Goal: Task Accomplishment & Management: Complete application form

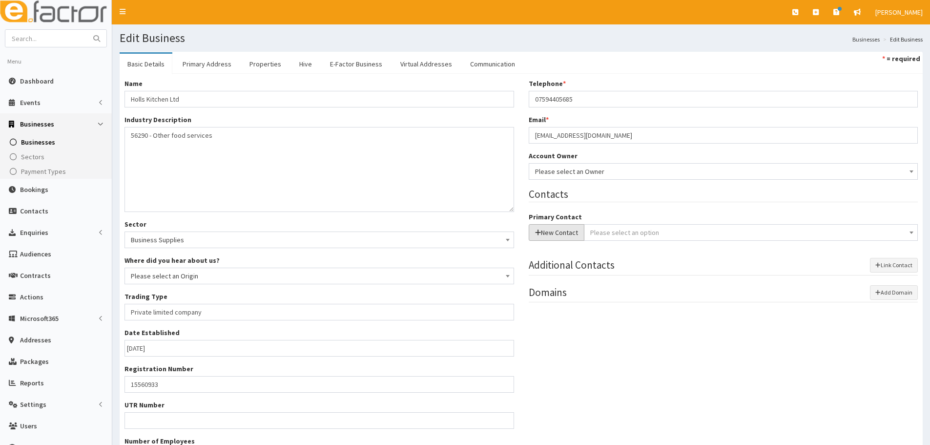
click at [571, 233] on button "New Contact" at bounding box center [557, 232] width 56 height 17
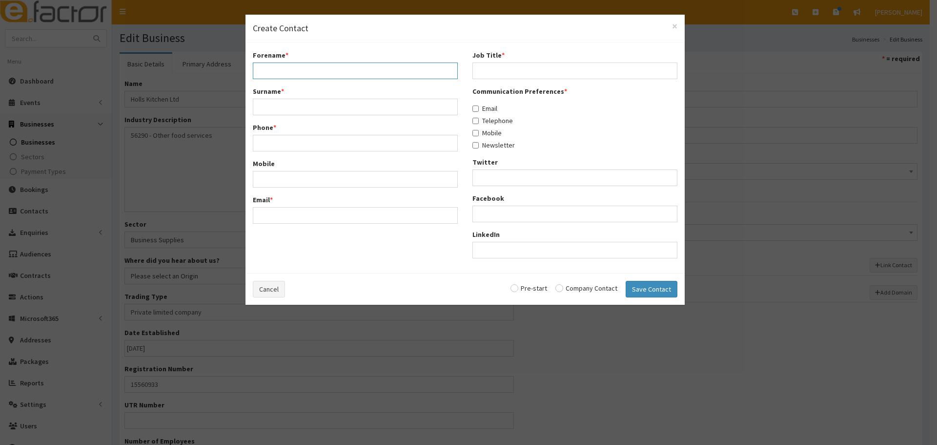
click at [393, 66] on input "Forename *" at bounding box center [355, 70] width 205 height 17
paste input "Hollie"
type input "Hollie"
click at [299, 96] on div "Surname *" at bounding box center [355, 100] width 205 height 29
click at [294, 103] on input "Surname *" at bounding box center [355, 107] width 205 height 17
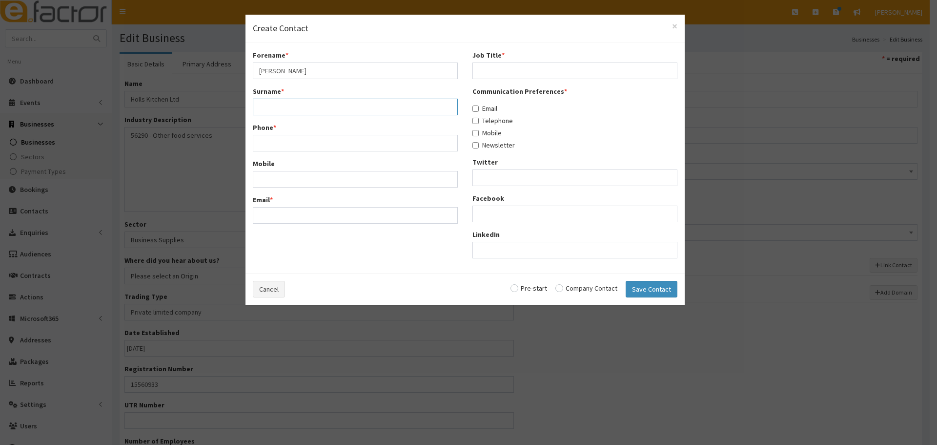
paste input "Falvey - Cromer"
type input "Falvey - Cromer"
click at [332, 139] on input "Phone *" at bounding box center [355, 143] width 205 height 17
paste input "074405685"
type input "074405685"
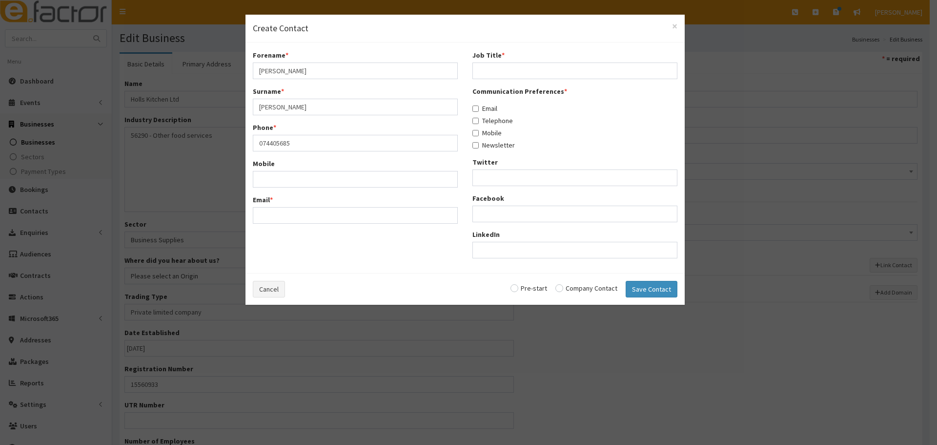
click at [309, 168] on div "Mobile" at bounding box center [355, 173] width 205 height 29
click at [308, 171] on input "Mobile" at bounding box center [355, 179] width 205 height 17
click at [677, 27] on span "×" at bounding box center [674, 26] width 5 height 13
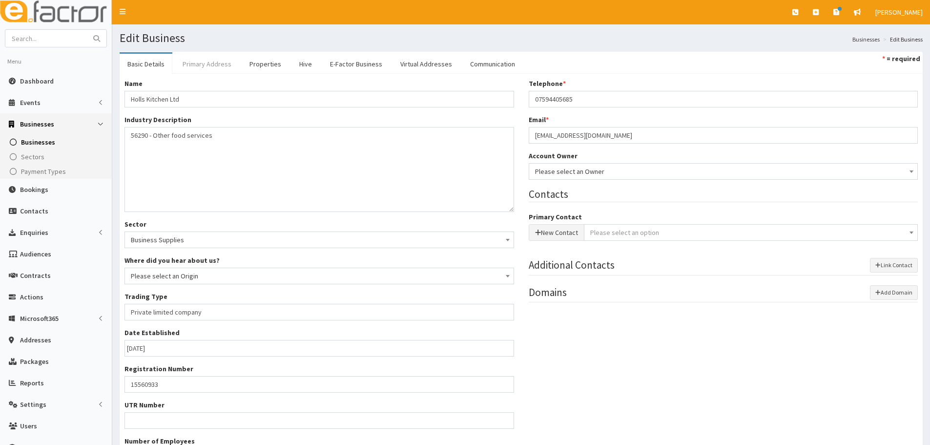
click at [188, 65] on link "Primary Address" at bounding box center [207, 64] width 64 height 21
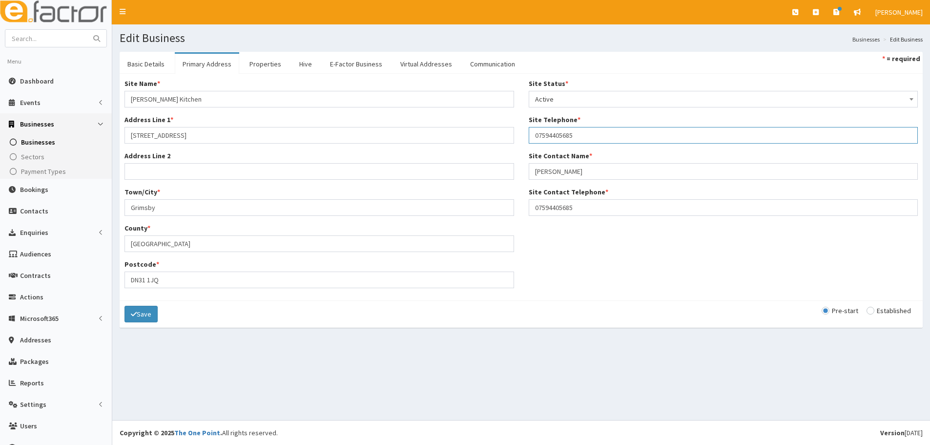
drag, startPoint x: 537, startPoint y: 130, endPoint x: 515, endPoint y: 131, distance: 22.5
click at [515, 131] on div "Site Name * Holl's Kitchen Address Line 1 * 37 Bethlehem Street Address Line 2 …" at bounding box center [521, 187] width 808 height 217
click at [162, 62] on link "Basic Details" at bounding box center [146, 64] width 53 height 21
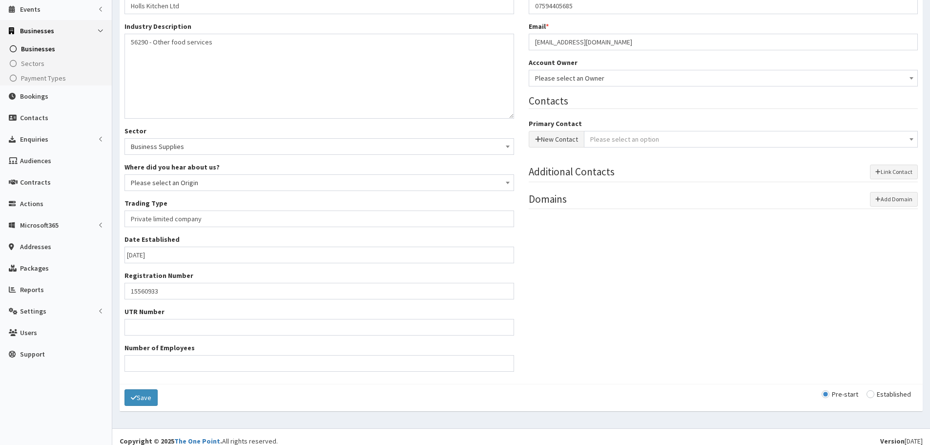
scroll to position [98, 0]
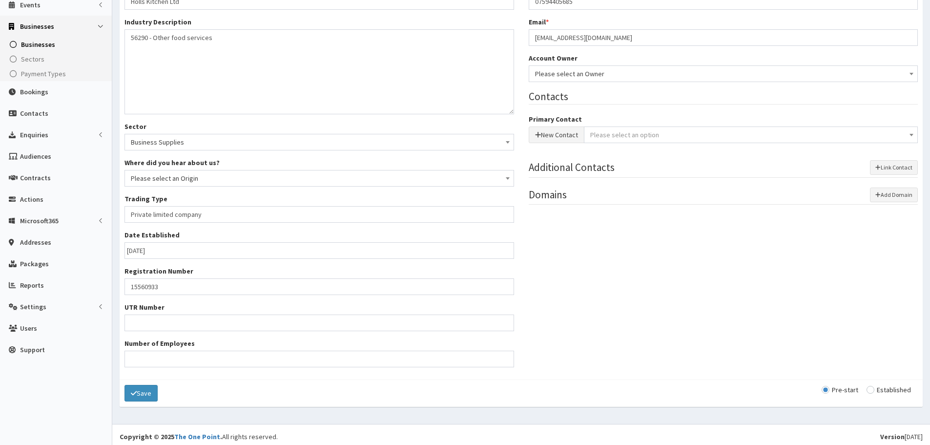
click at [897, 385] on div "Pre-start Established" at bounding box center [870, 390] width 96 height 10
click at [887, 389] on input "radio" at bounding box center [889, 389] width 44 height 7
radio input "true"
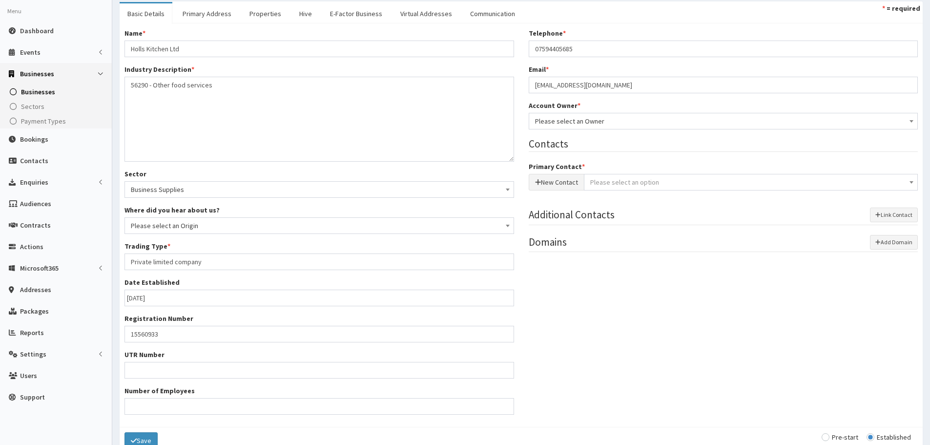
scroll to position [0, 0]
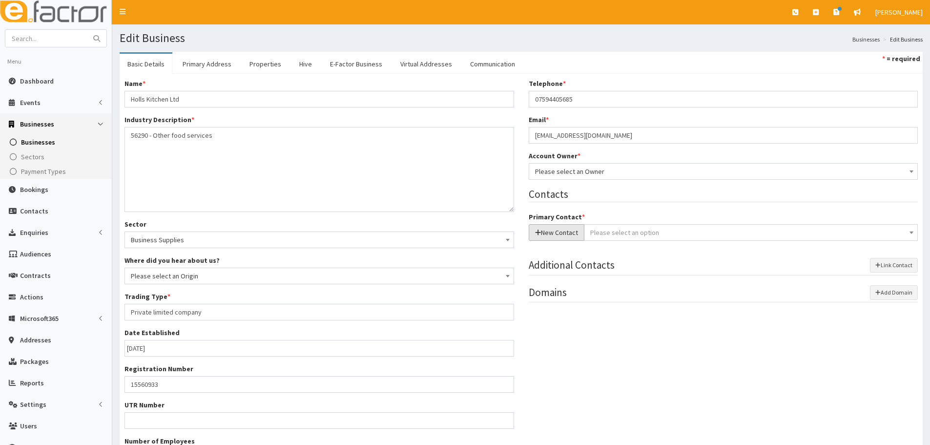
click at [557, 233] on button "New Contact" at bounding box center [557, 232] width 56 height 17
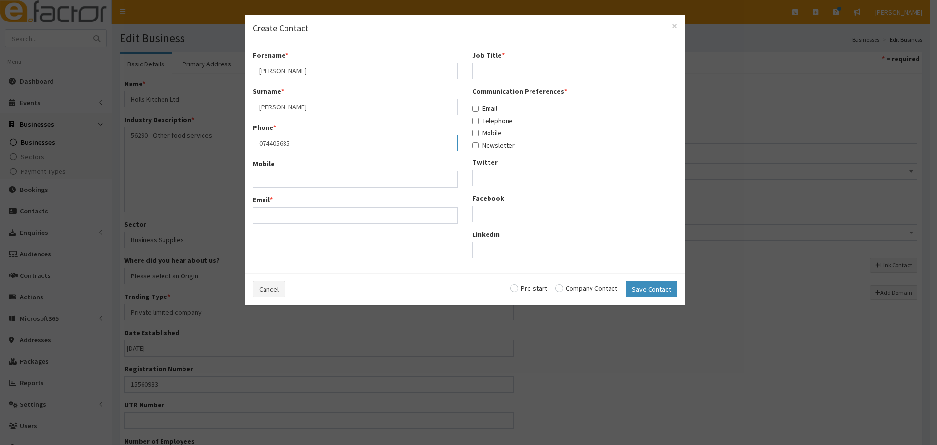
drag, startPoint x: 304, startPoint y: 140, endPoint x: 237, endPoint y: 141, distance: 66.4
click at [237, 141] on div "× Create Contact Forename * Hollie Surname * Falvey - Cromer Phone * 074405685 …" at bounding box center [468, 222] width 937 height 445
paste input "59"
type input "07594405685"
click at [286, 211] on input "Email *" at bounding box center [355, 215] width 205 height 17
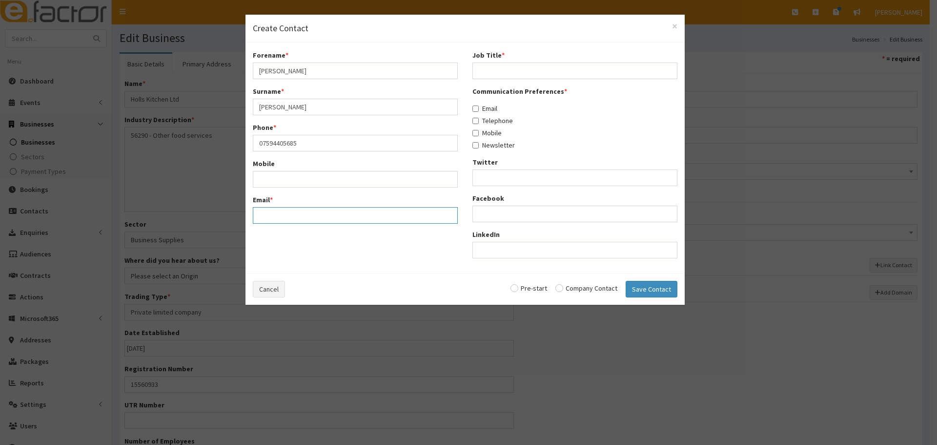
paste input "holliecromer@gmail.com"
type input "holliecromer@gmail.com"
click at [520, 69] on input "Job Title *" at bounding box center [575, 70] width 205 height 17
paste input "Manager"
type input "Manager"
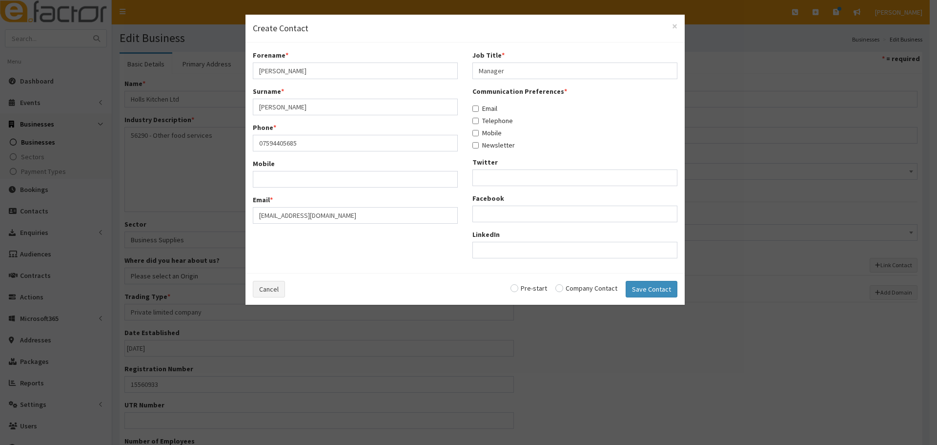
click at [500, 104] on div "Email" at bounding box center [575, 109] width 205 height 10
click at [492, 109] on label "Email" at bounding box center [485, 109] width 25 height 10
click at [479, 109] on input "Email" at bounding box center [476, 108] width 6 height 6
checkbox input "true"
click at [489, 122] on label "Telephone" at bounding box center [493, 121] width 41 height 10
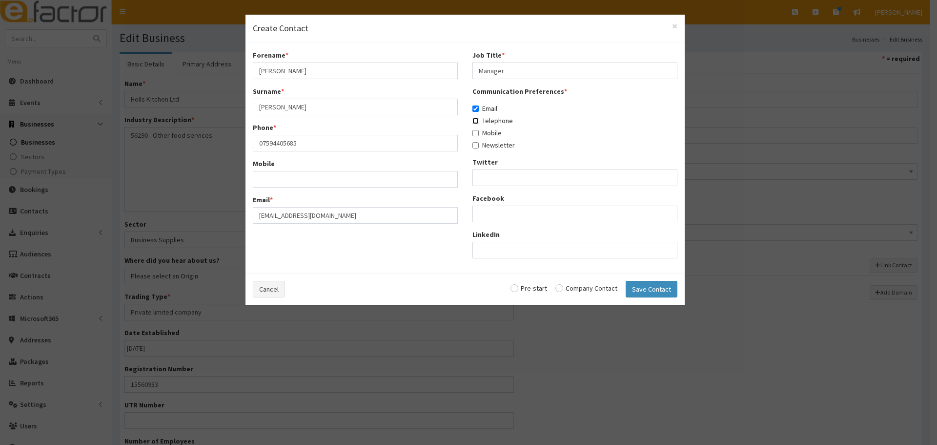
click at [479, 122] on input "Telephone" at bounding box center [476, 121] width 6 height 6
checkbox input "true"
click at [490, 137] on label "Mobile" at bounding box center [487, 133] width 29 height 10
click at [479, 136] on input "Mobile" at bounding box center [476, 133] width 6 height 6
checkbox input "true"
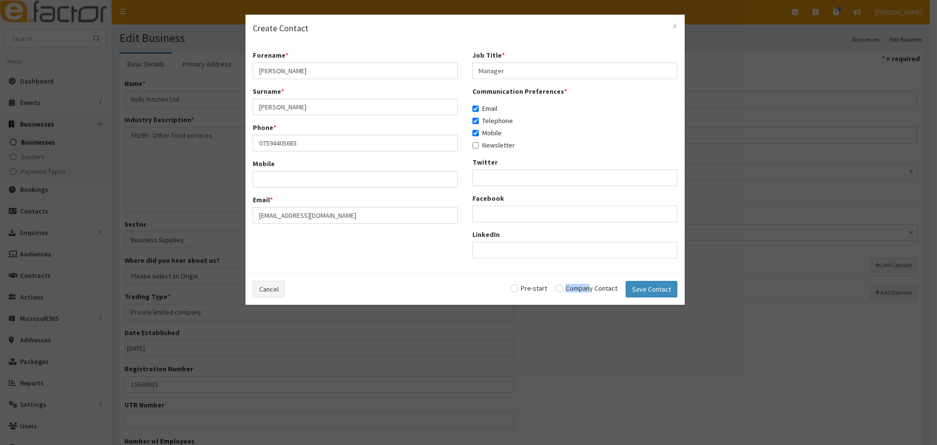
drag, startPoint x: 592, startPoint y: 292, endPoint x: 585, endPoint y: 291, distance: 6.4
click at [585, 291] on div "Company Contact" at bounding box center [587, 288] width 62 height 7
click at [613, 289] on input "radio" at bounding box center [587, 288] width 62 height 7
radio input "true"
click at [644, 289] on button "Save Contact" at bounding box center [652, 289] width 52 height 17
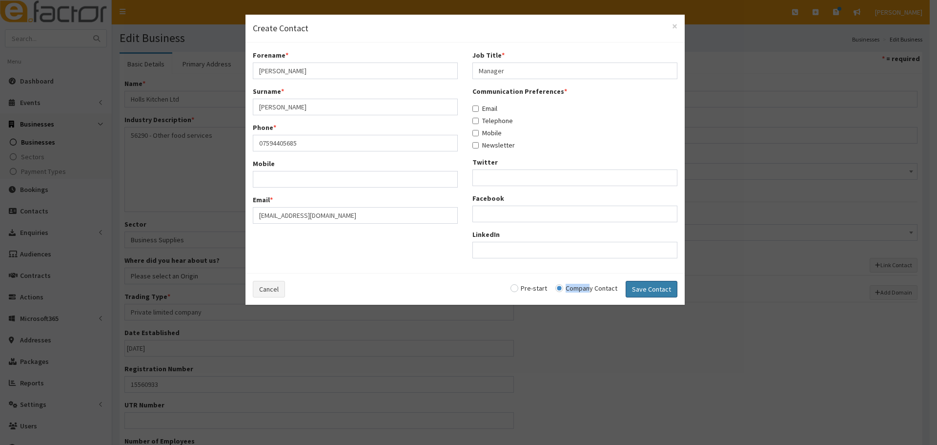
checkbox input "false"
radio input "false"
select select "5240"
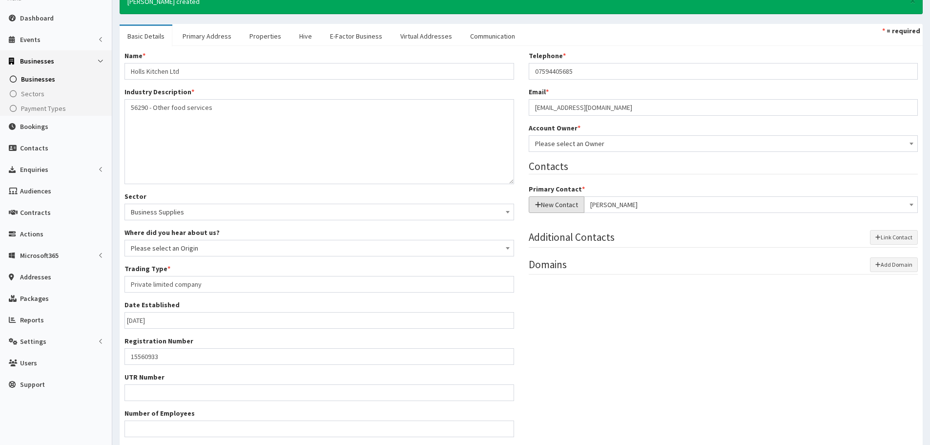
scroll to position [137, 0]
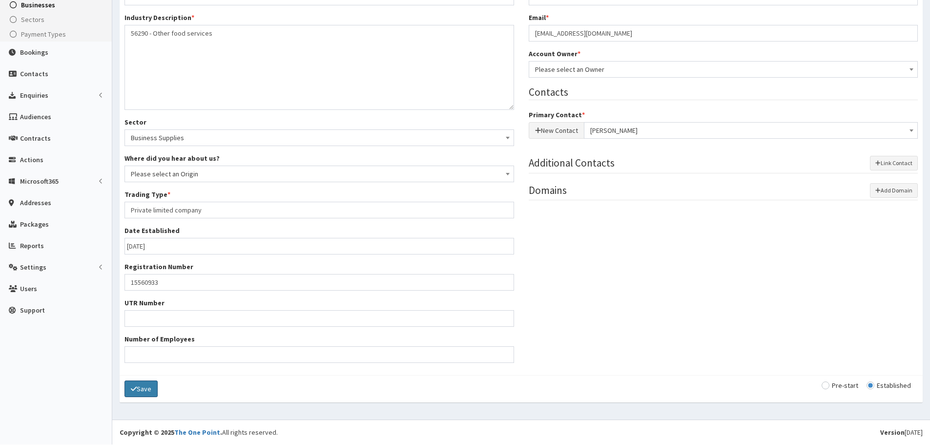
click at [150, 389] on button "Save" at bounding box center [141, 388] width 33 height 17
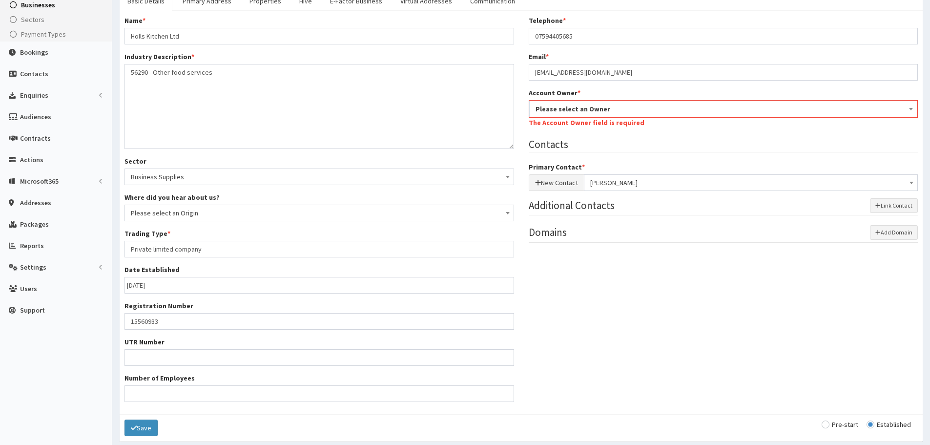
click at [717, 108] on span "Please select an Owner" at bounding box center [724, 109] width 376 height 14
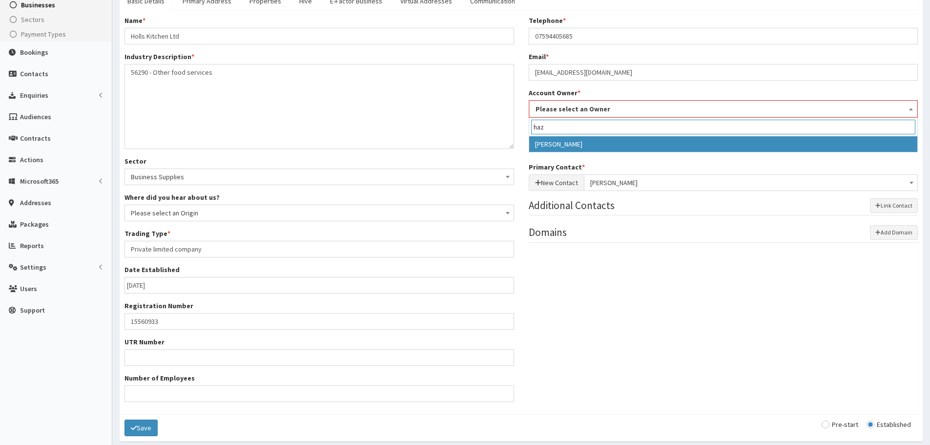
type input "haz"
select select "39"
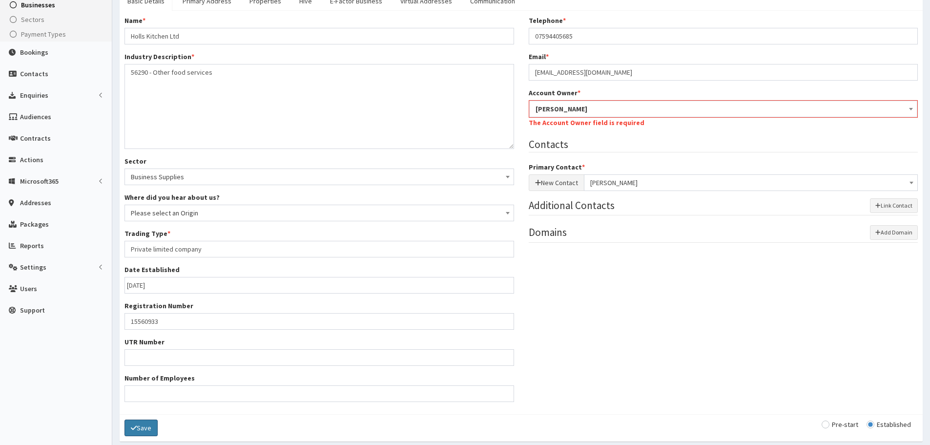
click at [133, 421] on button "Save" at bounding box center [141, 427] width 33 height 17
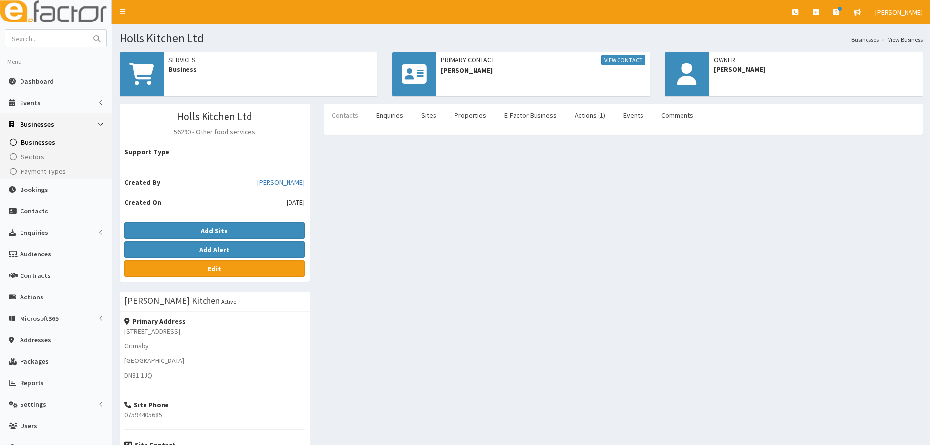
click at [355, 119] on link "Contacts" at bounding box center [345, 115] width 42 height 21
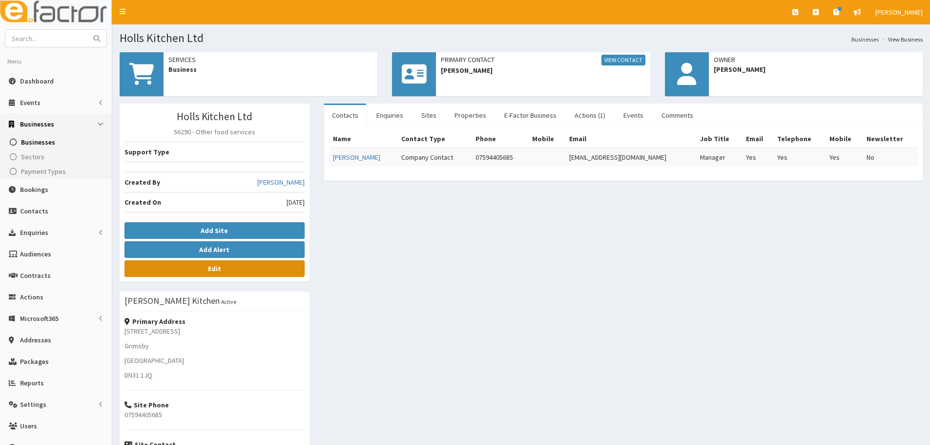
click at [220, 270] on b "Edit" at bounding box center [214, 268] width 13 height 9
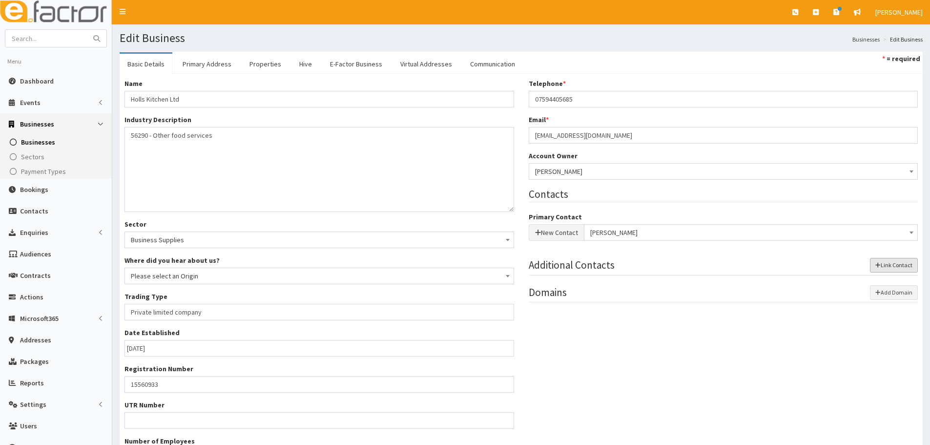
click at [885, 267] on button "Link Contact" at bounding box center [894, 265] width 48 height 15
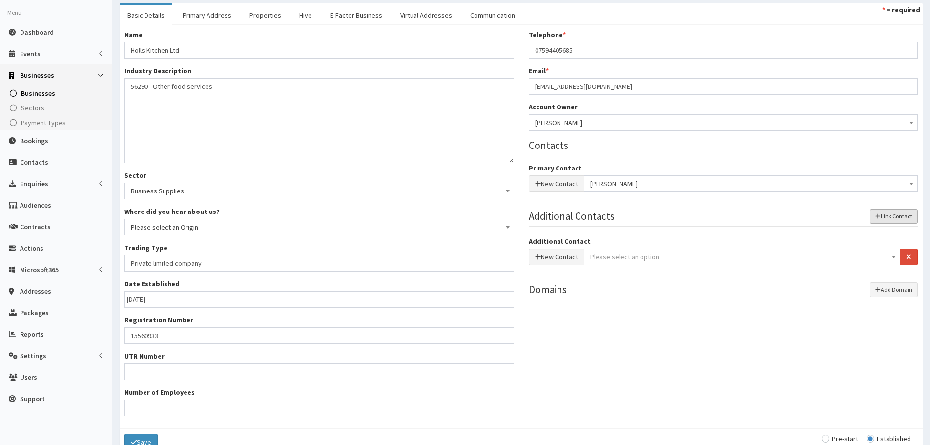
scroll to position [102, 0]
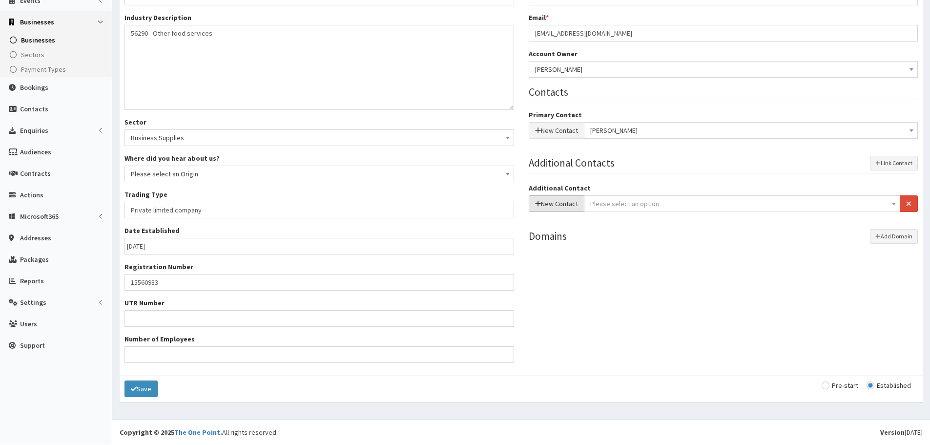
click at [559, 206] on button "New Contact" at bounding box center [557, 203] width 56 height 17
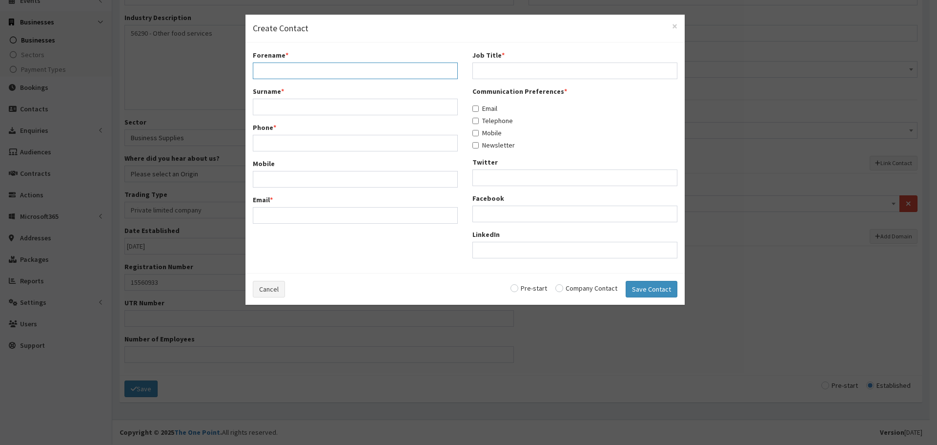
drag, startPoint x: 381, startPoint y: 69, endPoint x: 401, endPoint y: 73, distance: 19.9
click at [381, 69] on input "Forename *" at bounding box center [355, 70] width 205 height 17
paste input "Jen"
type input "Jen"
click at [336, 99] on input "Surname *" at bounding box center [355, 107] width 205 height 17
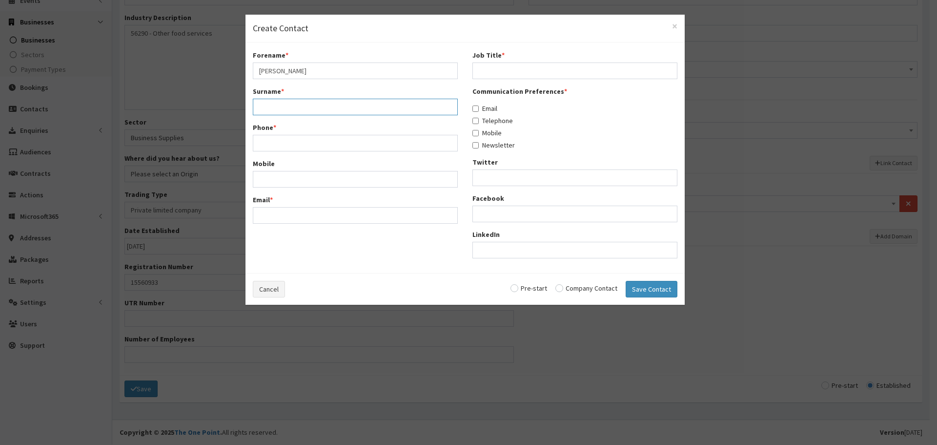
paste input "Hartley"
type input "Hartley"
drag, startPoint x: 375, startPoint y: 139, endPoint x: 366, endPoint y: 132, distance: 11.5
click at [375, 139] on input "Phone *" at bounding box center [355, 143] width 205 height 17
paste input "7722 509937"
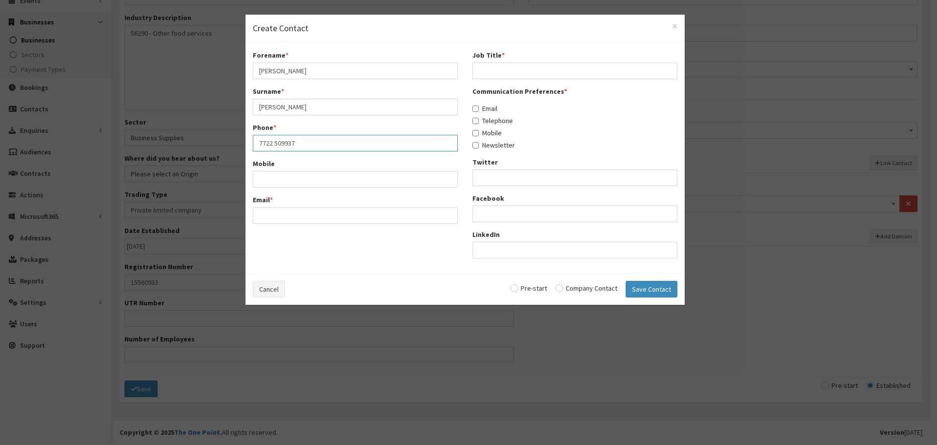
click at [260, 145] on input "7722 509937" at bounding box center [355, 143] width 205 height 17
type input "07722509937"
drag, startPoint x: 315, startPoint y: 214, endPoint x: 595, endPoint y: 187, distance: 281.0
click at [315, 214] on input "Email *" at bounding box center [355, 215] width 205 height 17
click at [305, 219] on input "Email *" at bounding box center [355, 215] width 205 height 17
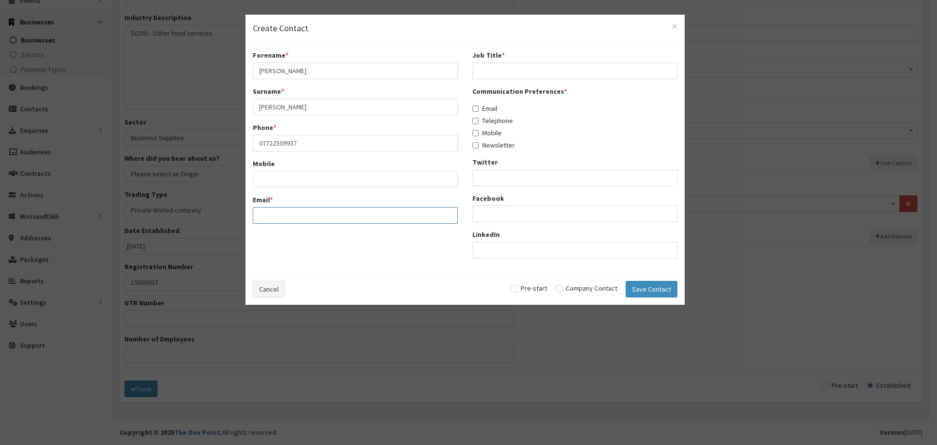
paste input "hollskitchen37@gmail.com"
type input "hollskitchen37@gmail.com"
click at [509, 72] on input "Job Title *" at bounding box center [575, 70] width 205 height 17
paste input "Cook"
type input "Cook"
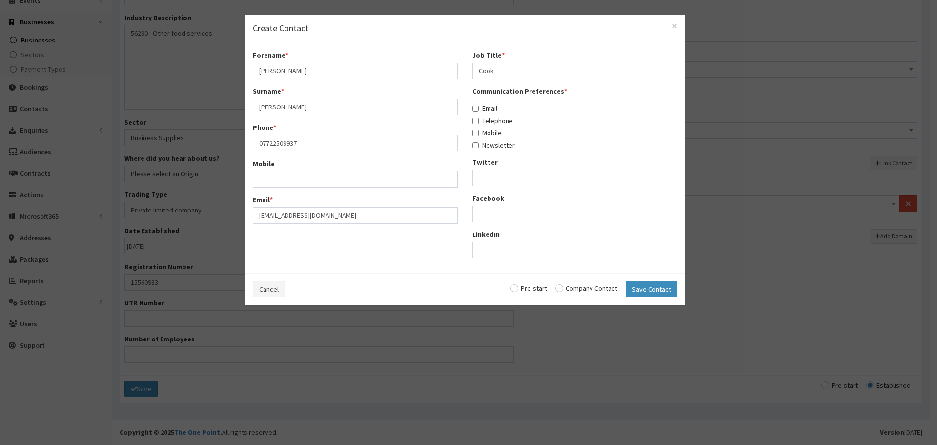
click at [485, 105] on label "Email" at bounding box center [485, 109] width 25 height 10
click at [479, 105] on input "Email" at bounding box center [476, 108] width 6 height 6
checkbox input "true"
click at [486, 117] on label "Telephone" at bounding box center [493, 121] width 41 height 10
click at [479, 118] on input "Telephone" at bounding box center [476, 121] width 6 height 6
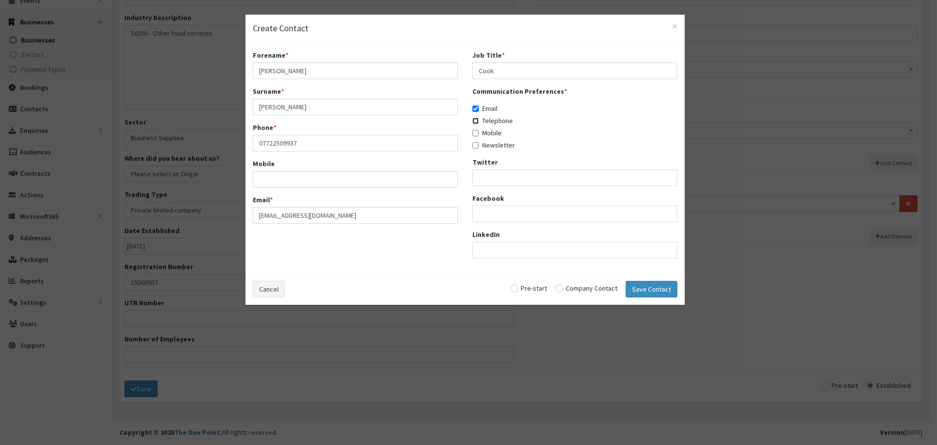
checkbox input "true"
click at [488, 130] on label "Mobile" at bounding box center [487, 133] width 29 height 10
click at [479, 130] on input "Mobile" at bounding box center [476, 133] width 6 height 6
checkbox input "true"
click at [570, 285] on input "radio" at bounding box center [587, 288] width 62 height 7
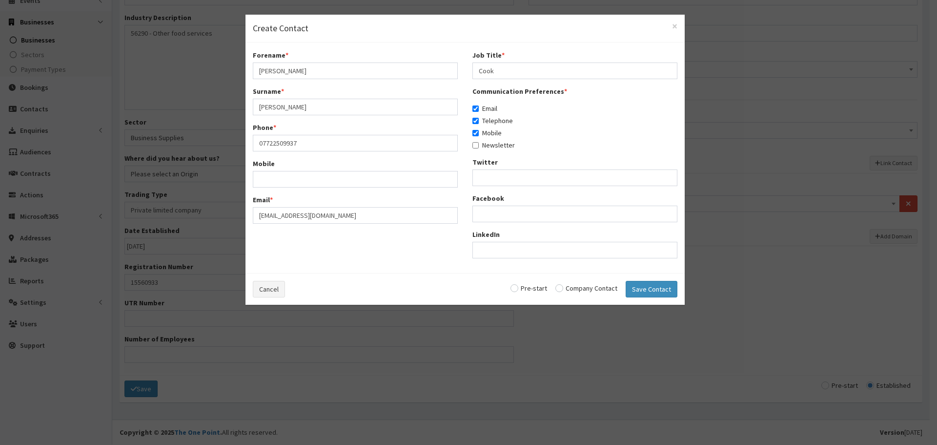
radio input "true"
click at [651, 296] on button "Save Contact" at bounding box center [652, 289] width 52 height 17
checkbox input "false"
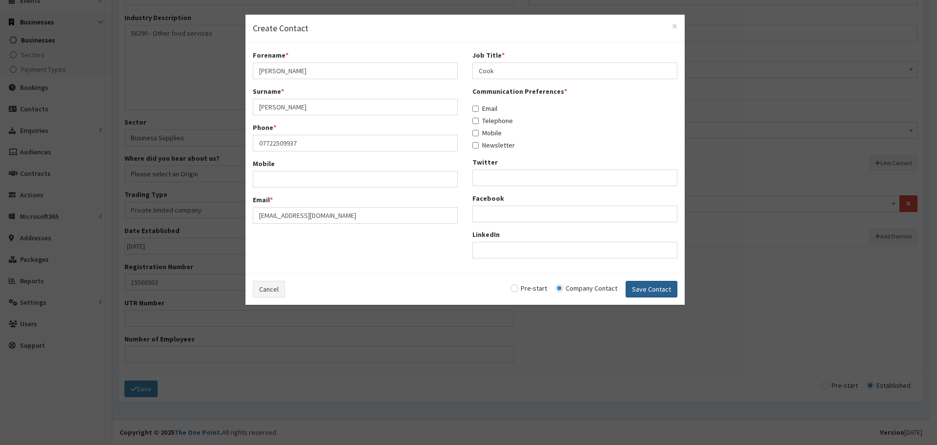
radio input "false"
select select "5242"
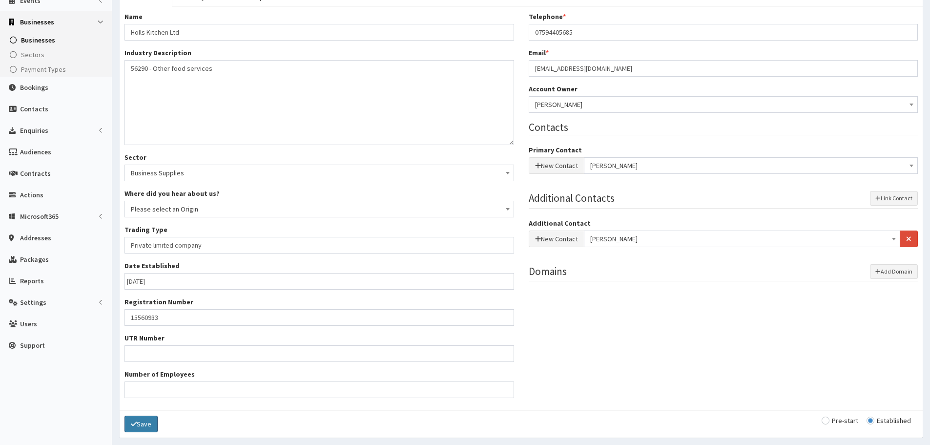
click at [148, 428] on button "Save" at bounding box center [141, 424] width 33 height 17
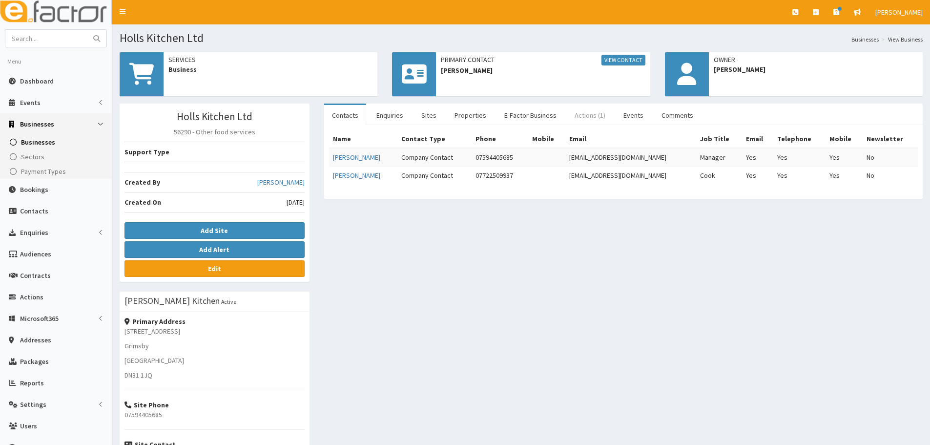
click at [572, 112] on link "Actions (1)" at bounding box center [590, 115] width 46 height 21
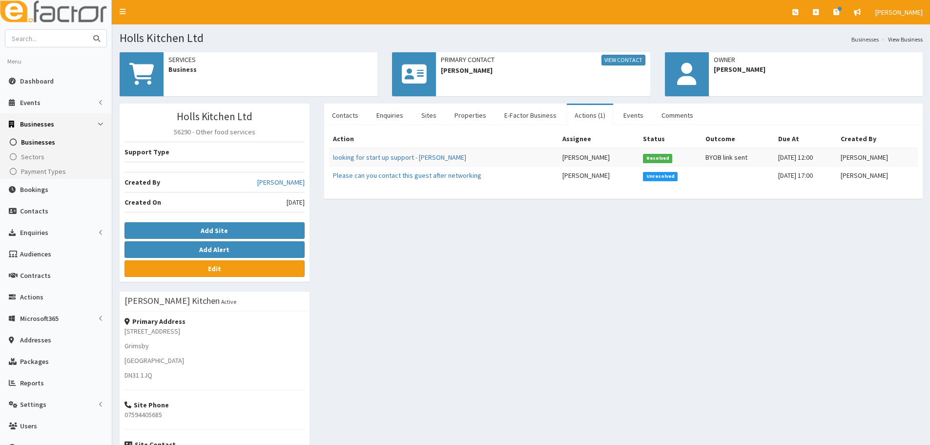
click at [37, 36] on input "text" at bounding box center [46, 38] width 82 height 17
type input "jungle"
click at [87, 30] on button "submit" at bounding box center [97, 38] width 20 height 17
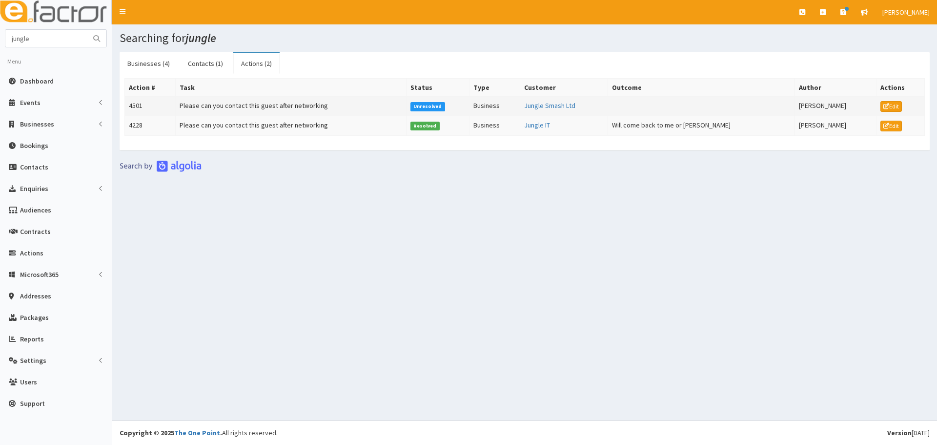
click at [259, 107] on td "Please can you contact this guest after networking" at bounding box center [291, 107] width 230 height 20
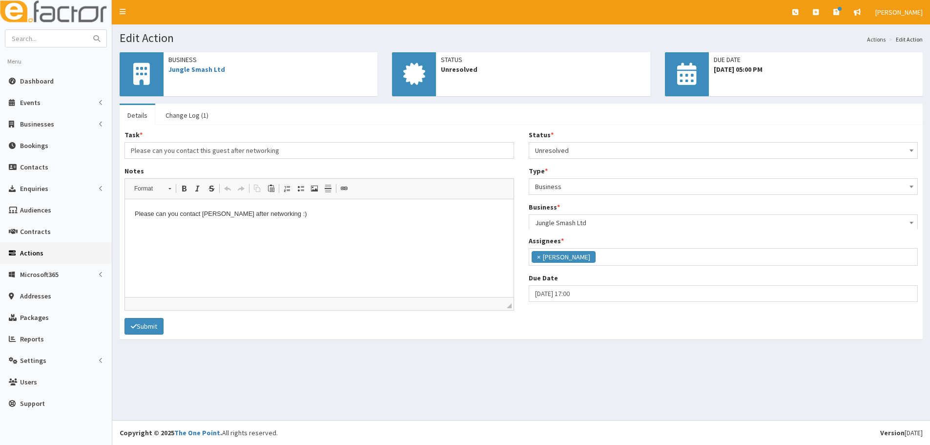
scroll to position [118, 0]
click at [200, 67] on link "Jungle Smash Ltd" at bounding box center [196, 69] width 57 height 9
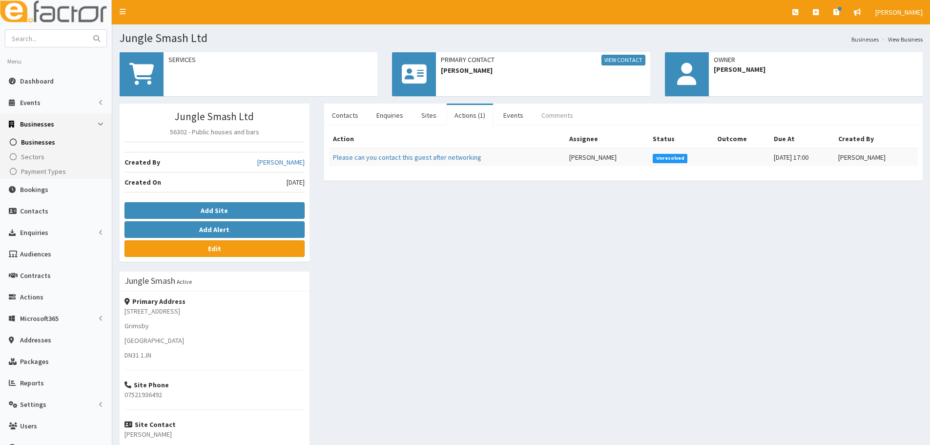
click at [547, 112] on link "Comments" at bounding box center [557, 115] width 47 height 21
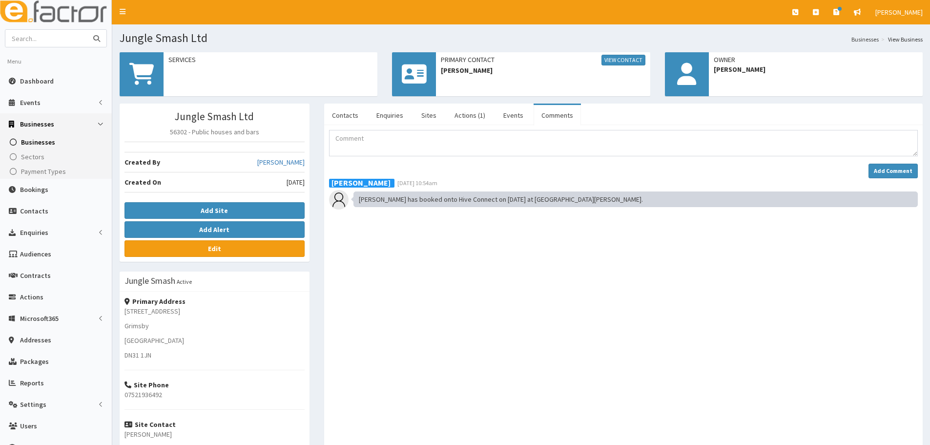
click at [42, 36] on input "text" at bounding box center [46, 38] width 82 height 17
click at [39, 41] on input "text" at bounding box center [46, 38] width 82 height 17
type input "holls"
click at [87, 30] on button "submit" at bounding box center [97, 38] width 20 height 17
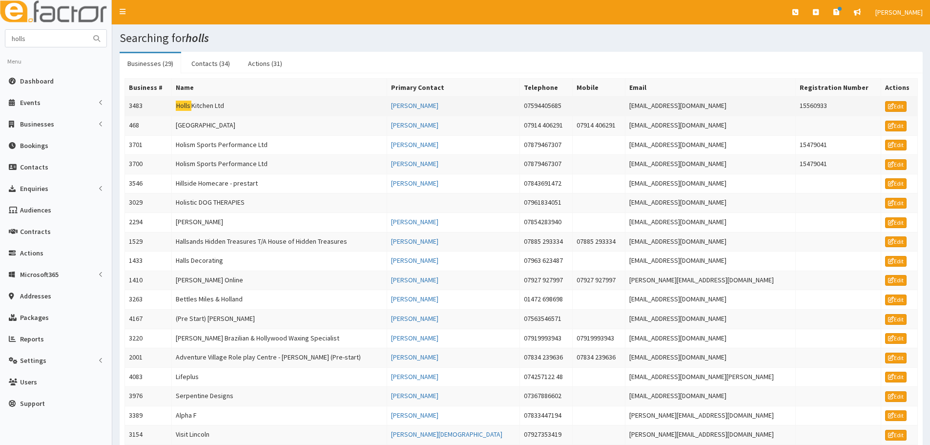
click at [230, 104] on td "Holls Kitchen Ltd" at bounding box center [278, 107] width 215 height 20
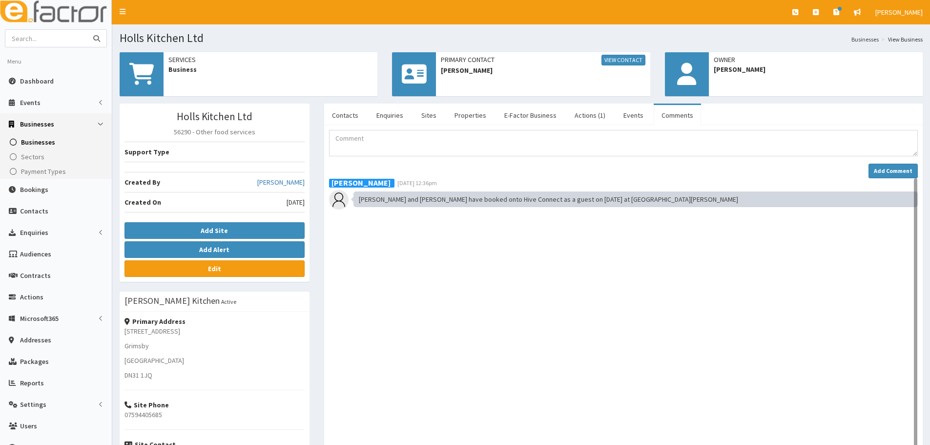
click at [55, 40] on input "text" at bounding box center [46, 38] width 82 height 17
type input "[PERSON_NAME]"
click at [87, 30] on button "submit" at bounding box center [97, 38] width 20 height 17
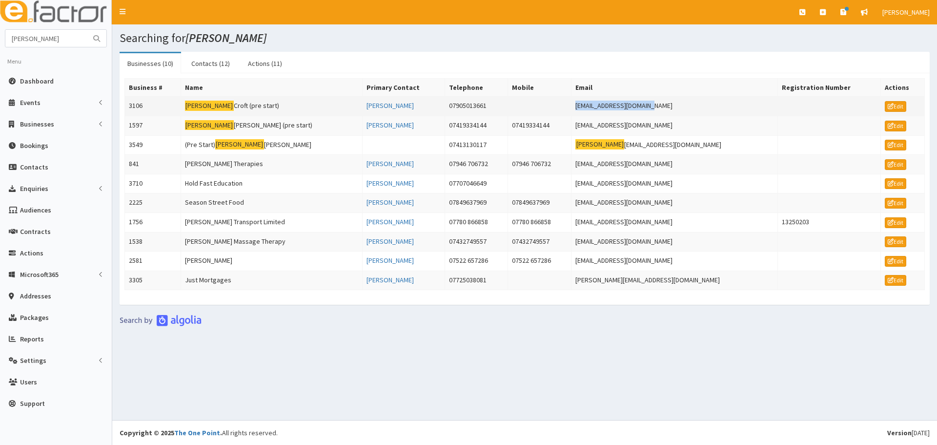
drag, startPoint x: 696, startPoint y: 102, endPoint x: 571, endPoint y: 103, distance: 124.5
click at [571, 103] on tr "3106 Jennifer Croft (pre start) Jennie Croft 07905013661 jenniecroft@hotmail.co…" at bounding box center [525, 107] width 800 height 20
click at [228, 104] on td "Jennifer Croft (pre start)" at bounding box center [272, 107] width 182 height 20
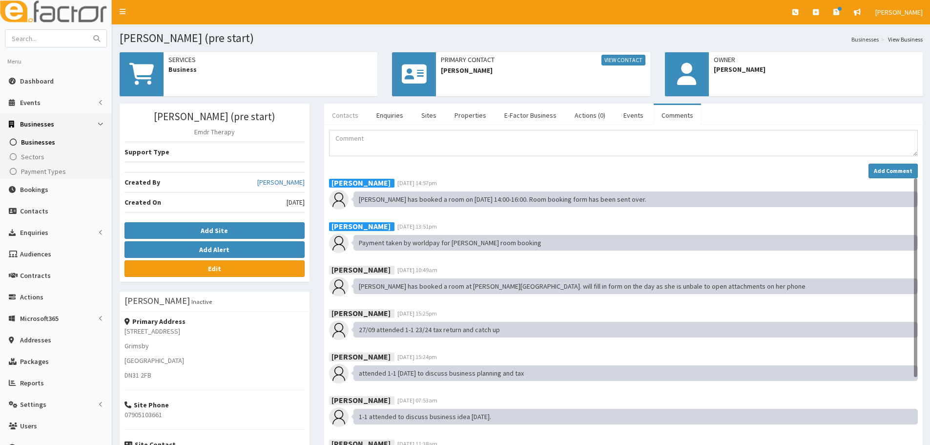
click at [348, 120] on link "Contacts" at bounding box center [345, 115] width 42 height 21
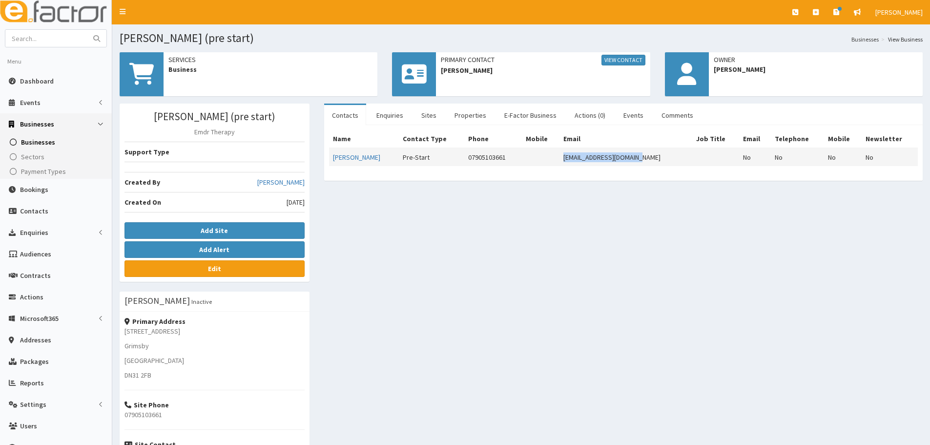
drag, startPoint x: 652, startPoint y: 159, endPoint x: 563, endPoint y: 160, distance: 88.4
click at [563, 160] on td "[EMAIL_ADDRESS][DOMAIN_NAME]" at bounding box center [626, 157] width 133 height 18
copy td "[EMAIL_ADDRESS][DOMAIN_NAME]"
click at [622, 59] on link "View Contact" at bounding box center [624, 60] width 44 height 11
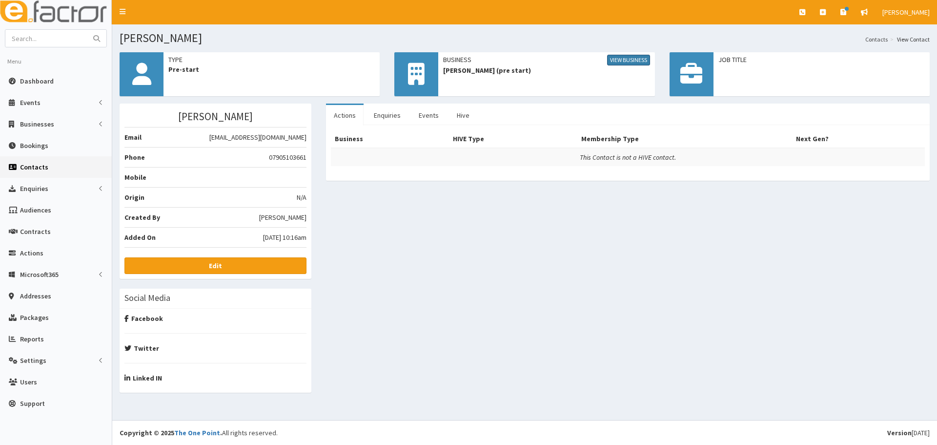
click at [636, 60] on link "View Business" at bounding box center [628, 60] width 43 height 11
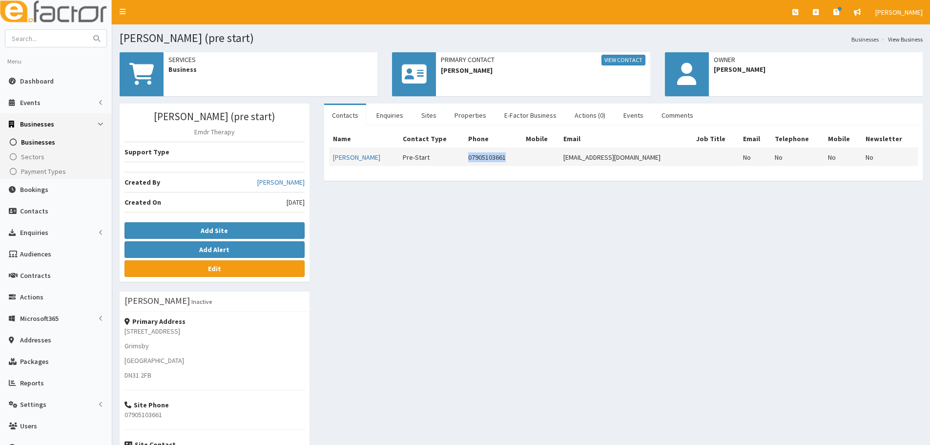
drag, startPoint x: 521, startPoint y: 162, endPoint x: 459, endPoint y: 162, distance: 62.0
click at [459, 162] on tr "[PERSON_NAME] Pre-Start 07905103661 [EMAIL_ADDRESS][DOMAIN_NAME] No No No No" at bounding box center [623, 157] width 589 height 18
drag, startPoint x: 172, startPoint y: 330, endPoint x: 125, endPoint y: 332, distance: 47.9
click at [125, 332] on p "[STREET_ADDRESS]" at bounding box center [215, 331] width 180 height 10
copy p "[STREET_ADDRESS]"
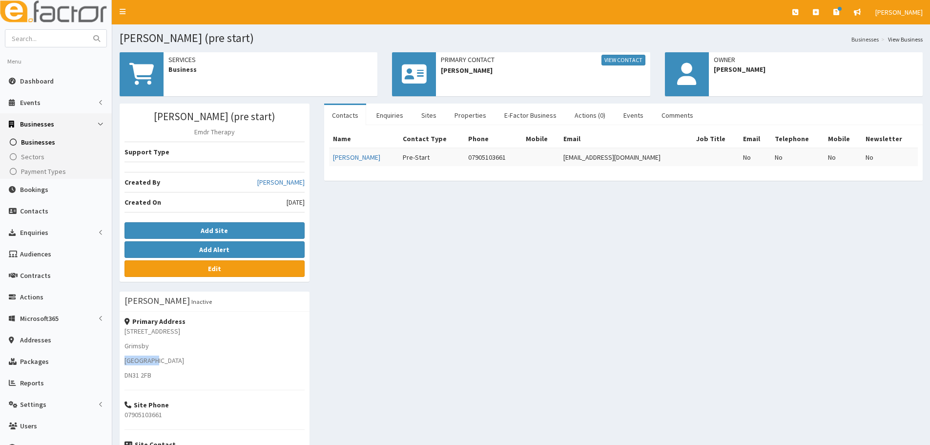
drag, startPoint x: 137, startPoint y: 351, endPoint x: 125, endPoint y: 352, distance: 12.8
click at [125, 352] on div "Primary Address [STREET_ADDRESS] [STREET_ADDRESS] Site Phone 07905103661 Site C…" at bounding box center [215, 398] width 190 height 172
click at [239, 365] on p "[GEOGRAPHIC_DATA]" at bounding box center [215, 360] width 180 height 10
drag, startPoint x: 196, startPoint y: 362, endPoint x: 122, endPoint y: 362, distance: 74.2
click at [122, 362] on div "Primary Address [STREET_ADDRESS] [STREET_ADDRESS] Site Phone 07905103661 Site C…" at bounding box center [215, 398] width 190 height 172
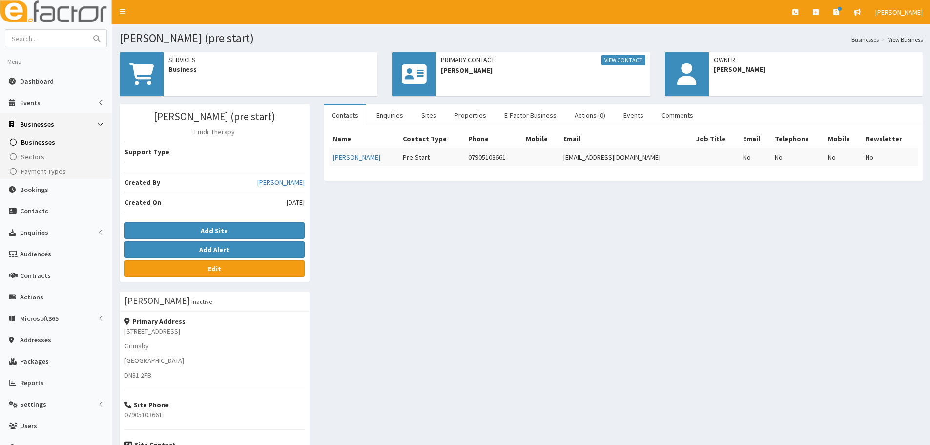
copy p "[GEOGRAPHIC_DATA]"
drag, startPoint x: 177, startPoint y: 375, endPoint x: 123, endPoint y: 375, distance: 54.2
click at [123, 375] on div "Primary Address [STREET_ADDRESS] [STREET_ADDRESS] Site Phone 07905103661 Site C…" at bounding box center [215, 398] width 190 height 172
copy p "DN31 2FB"
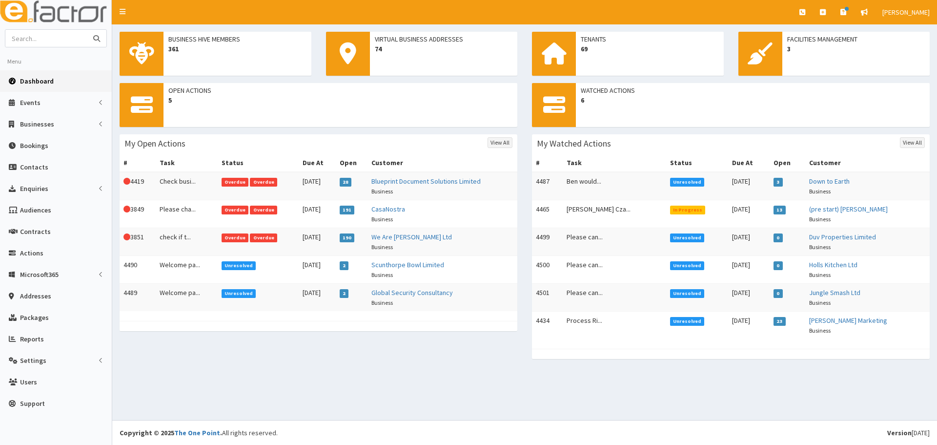
click at [47, 37] on input "text" at bounding box center [46, 38] width 82 height 17
drag, startPoint x: 42, startPoint y: 42, endPoint x: 31, endPoint y: 41, distance: 11.3
click at [31, 41] on input "market raisen" at bounding box center [46, 38] width 82 height 17
drag, startPoint x: 58, startPoint y: 39, endPoint x: 33, endPoint y: 42, distance: 25.1
click at [33, 42] on input "market raisen" at bounding box center [46, 38] width 82 height 17
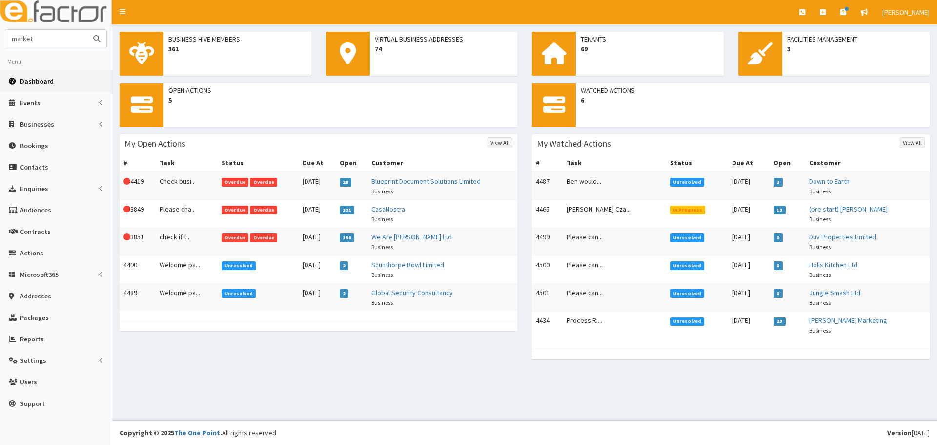
type input "market"
click at [87, 30] on button "submit" at bounding box center [97, 38] width 20 height 17
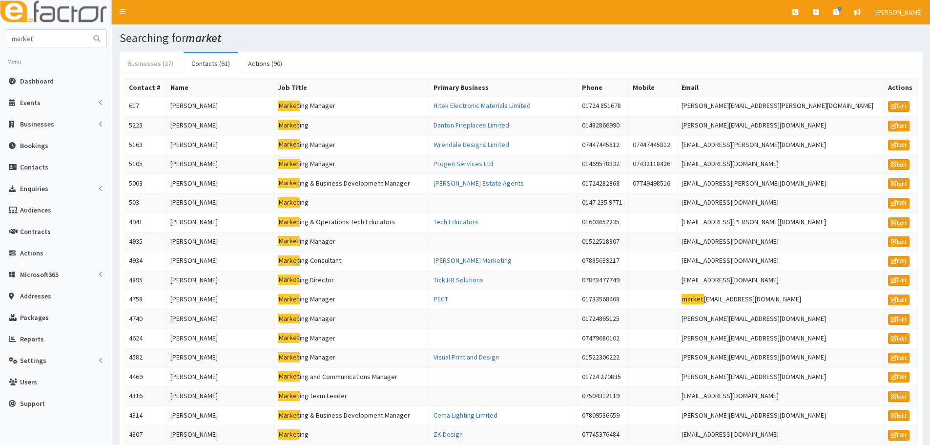
click at [150, 64] on link "Businesses (27)" at bounding box center [151, 63] width 62 height 21
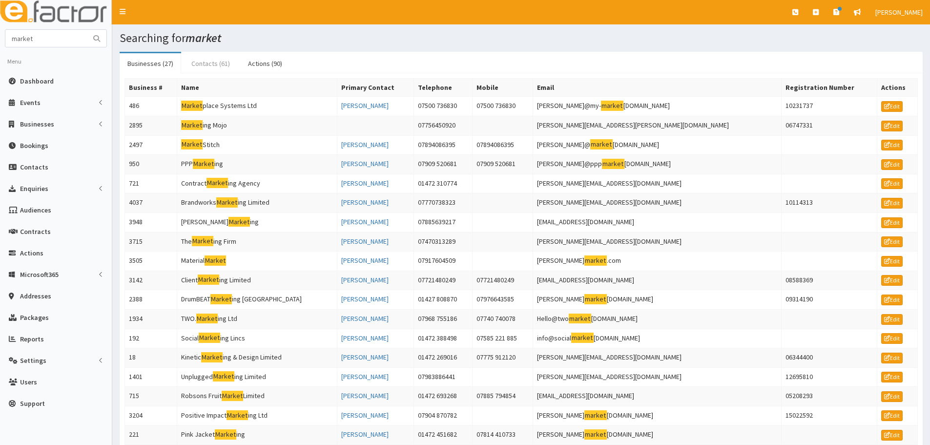
click at [199, 62] on link "Contacts (61)" at bounding box center [211, 63] width 54 height 21
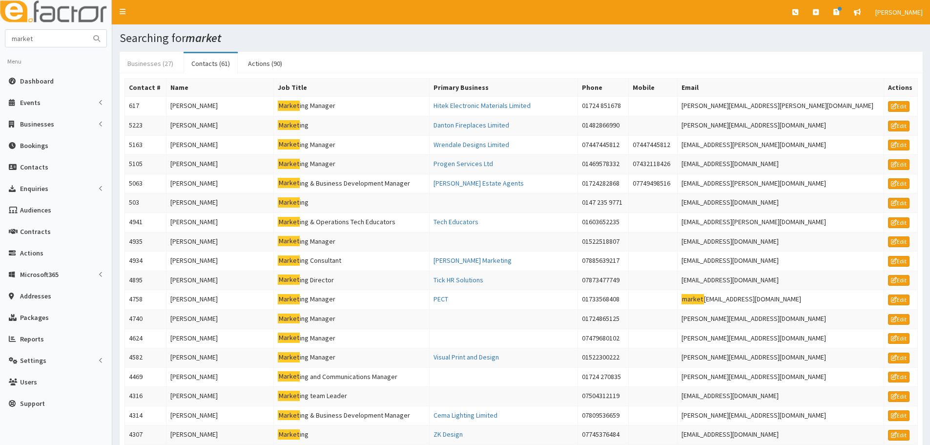
click at [134, 58] on link "Businesses (27)" at bounding box center [151, 63] width 62 height 21
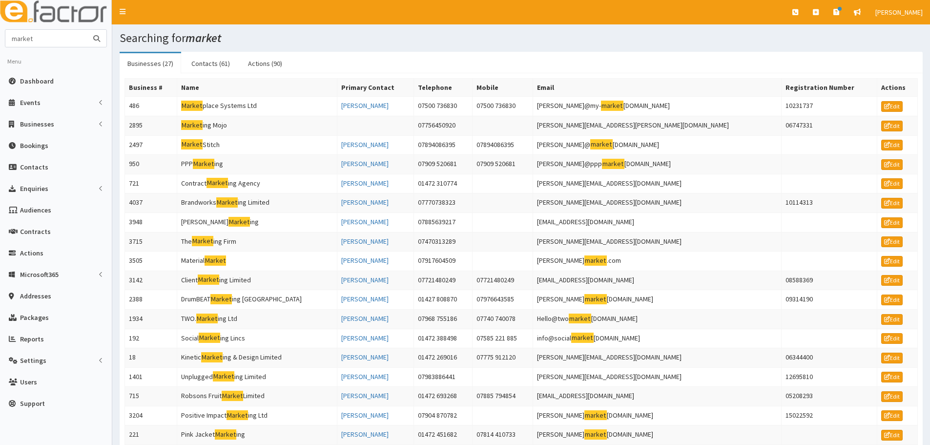
drag, startPoint x: 49, startPoint y: 41, endPoint x: 0, endPoint y: 45, distance: 49.6
click at [0, 45] on section "market Menu Dashboard Events Events Campaigns" at bounding box center [56, 224] width 112 height 390
type input "holls kitrchen"
click at [87, 30] on button "submit" at bounding box center [97, 38] width 20 height 17
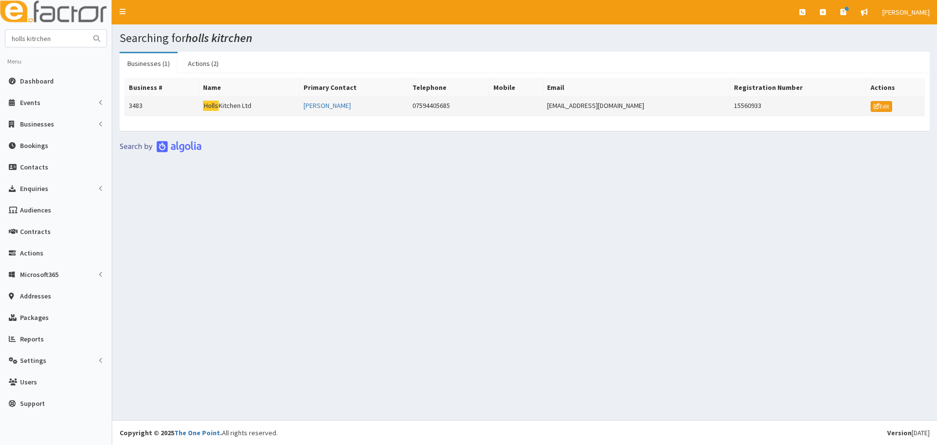
click at [258, 107] on td "Holls Kitchen Ltd" at bounding box center [249, 107] width 100 height 20
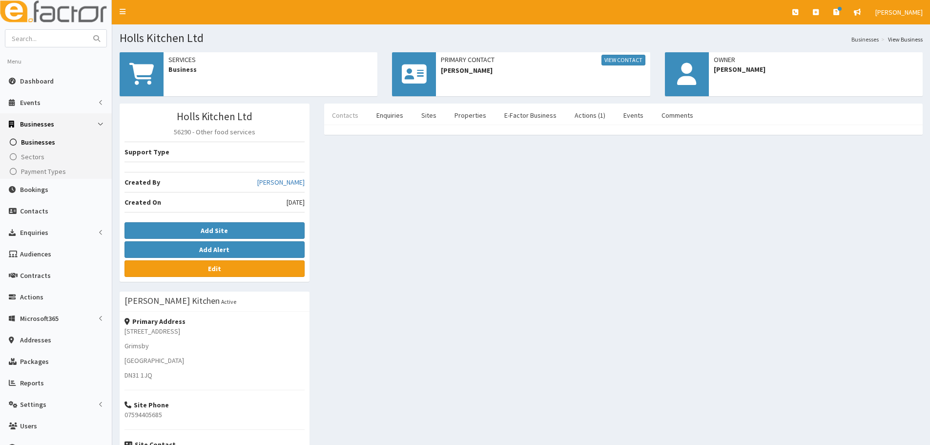
click at [353, 118] on link "Contacts" at bounding box center [345, 115] width 42 height 21
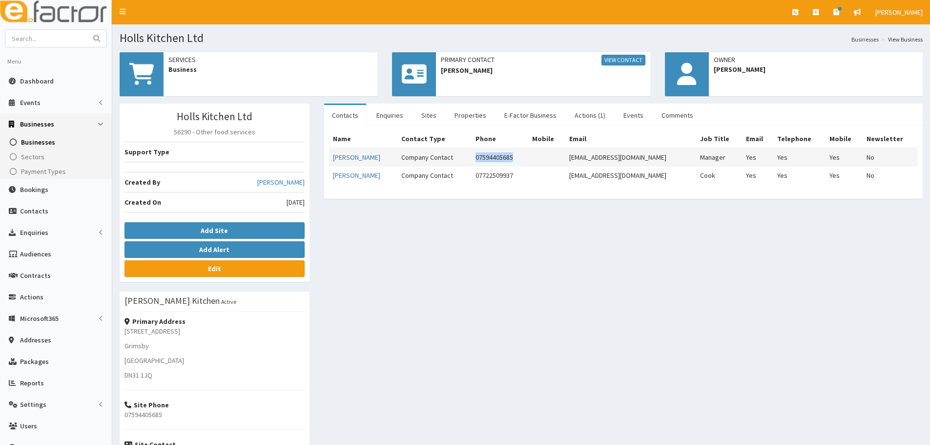
drag, startPoint x: 543, startPoint y: 158, endPoint x: 485, endPoint y: 157, distance: 57.6
click at [485, 157] on tr "[PERSON_NAME] Company Contact 07594405685 [EMAIL_ADDRESS][DOMAIN_NAME] Manager …" at bounding box center [623, 157] width 589 height 19
click at [388, 117] on link "Enquiries" at bounding box center [390, 115] width 42 height 21
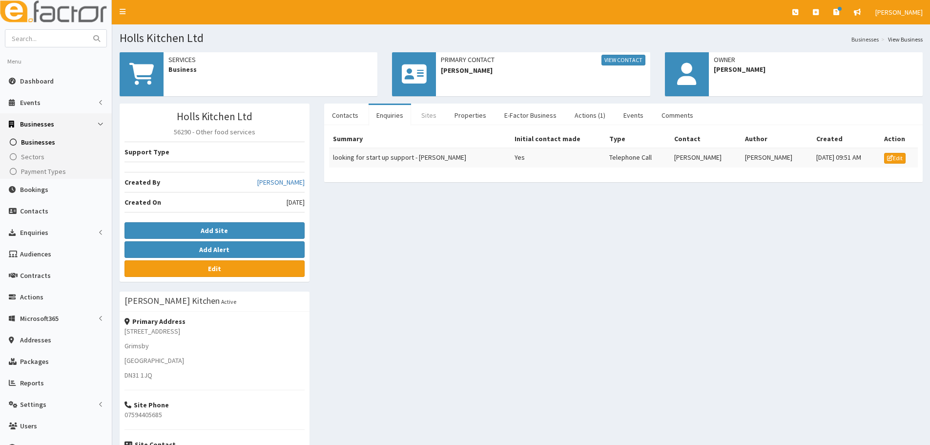
click at [434, 112] on link "Sites" at bounding box center [429, 115] width 31 height 21
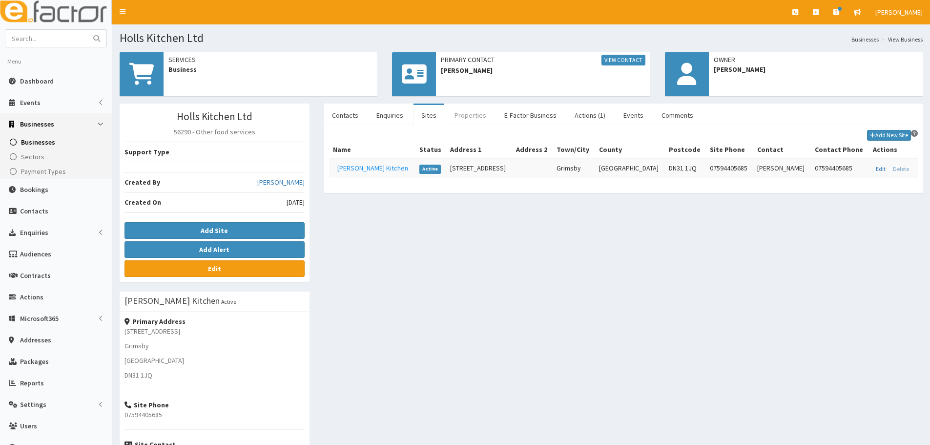
click at [484, 115] on link "Properties" at bounding box center [470, 115] width 47 height 21
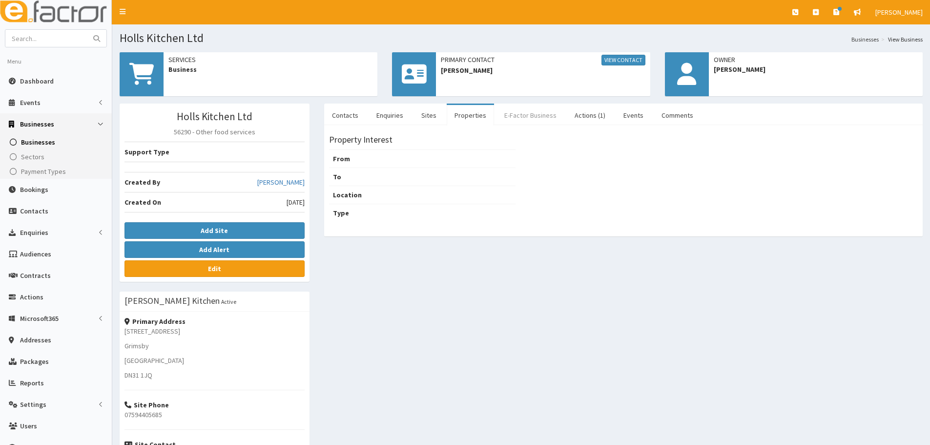
click at [519, 113] on link "E-Factor Business" at bounding box center [531, 115] width 68 height 21
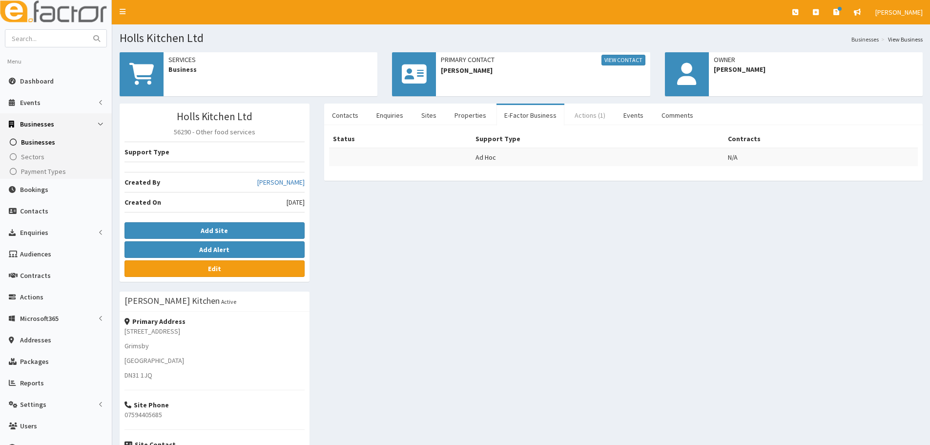
click at [593, 110] on link "Actions (1)" at bounding box center [590, 115] width 46 height 21
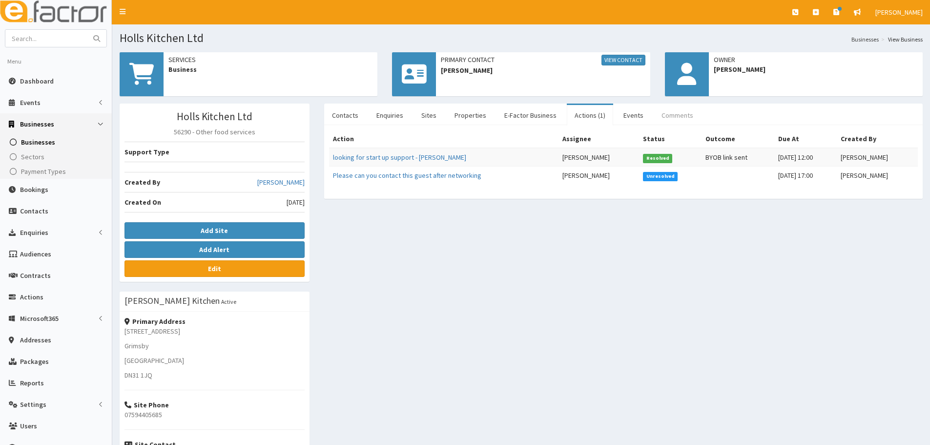
click at [662, 120] on link "Comments" at bounding box center [677, 115] width 47 height 21
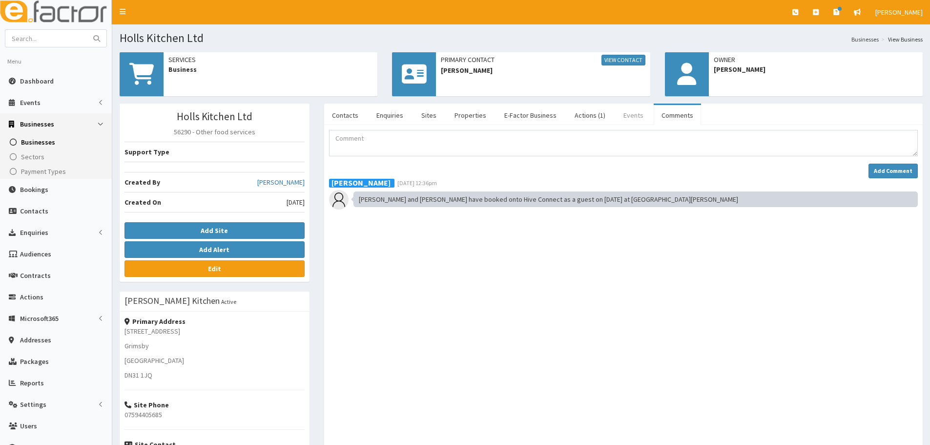
click at [630, 120] on link "Events" at bounding box center [634, 115] width 36 height 21
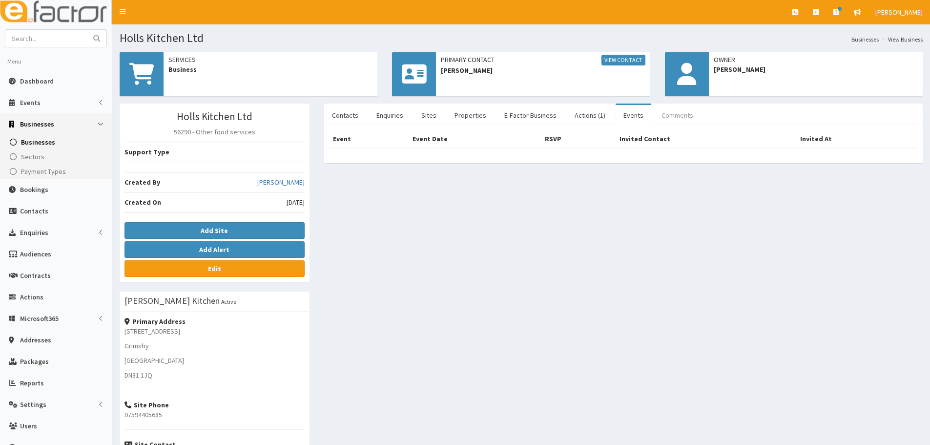
click at [678, 115] on link "Comments" at bounding box center [677, 115] width 47 height 21
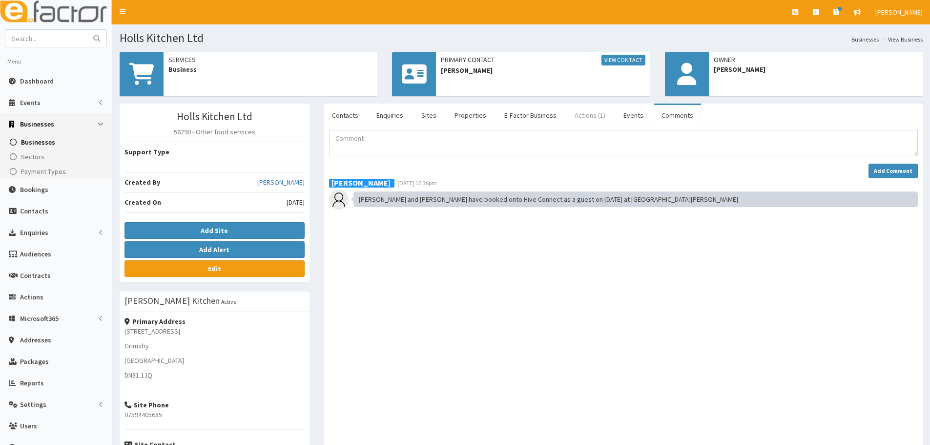
click at [592, 117] on link "Actions (1)" at bounding box center [590, 115] width 46 height 21
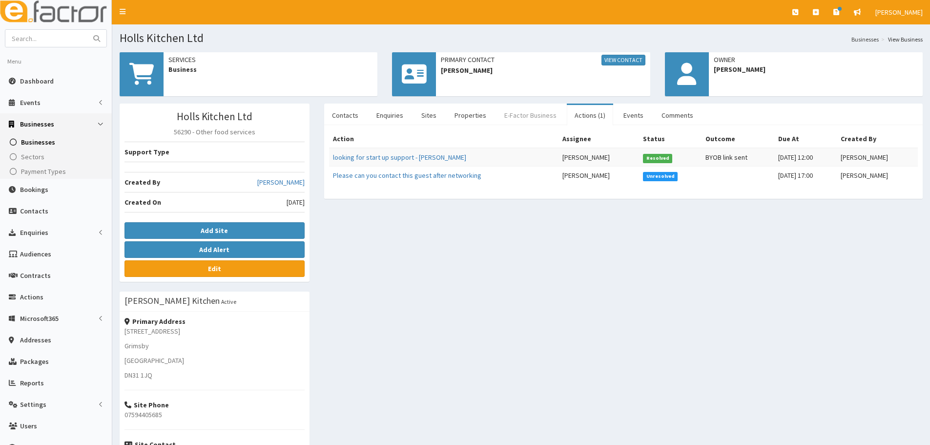
click at [525, 111] on link "E-Factor Business" at bounding box center [531, 115] width 68 height 21
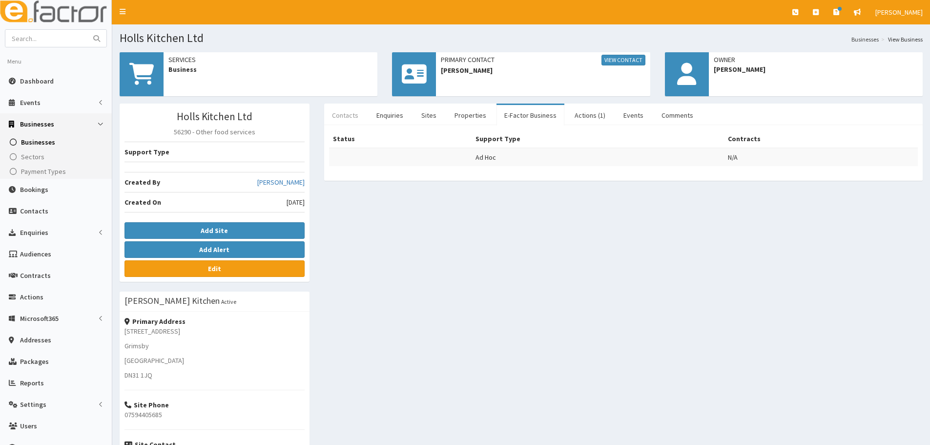
click at [346, 113] on link "Contacts" at bounding box center [345, 115] width 42 height 21
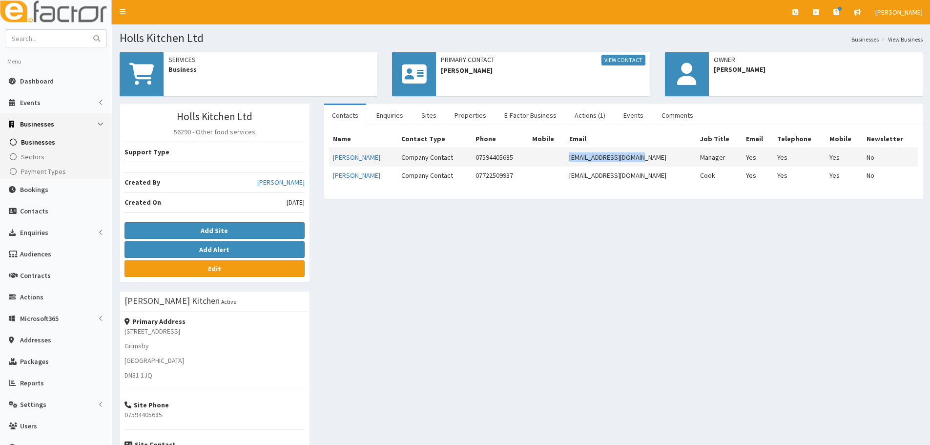
drag, startPoint x: 669, startPoint y: 157, endPoint x: 588, endPoint y: 155, distance: 80.6
click at [588, 155] on tr "Hollie Falvey - Cromer Company Contact 07594405685 holliecromer@gmail.com Manag…" at bounding box center [623, 157] width 589 height 19
copy tr "holliecromer@gmail.com"
click at [665, 122] on link "Comments" at bounding box center [677, 115] width 47 height 21
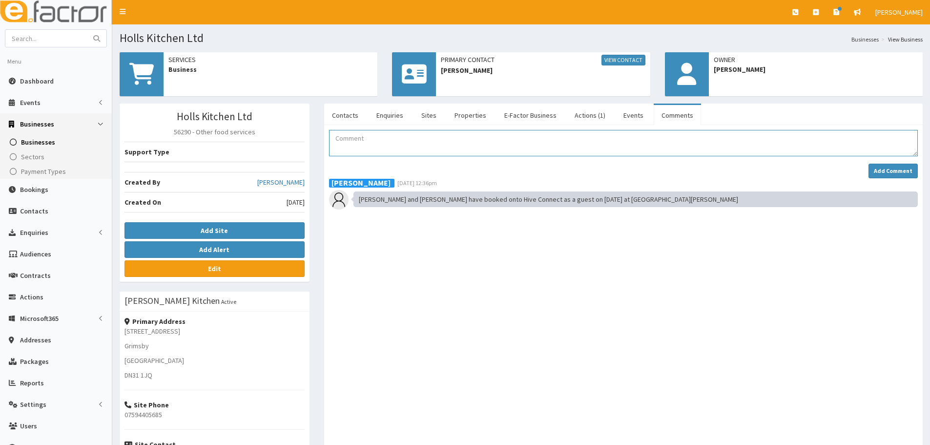
click at [538, 142] on textarea "Comment" at bounding box center [623, 143] width 589 height 26
click at [500, 137] on textarea "Pre guest email sent and couldn't get hold of her via phone" at bounding box center [623, 143] width 589 height 26
click at [514, 134] on textarea "Pre guest email sent and couldn't get hold of her via phone" at bounding box center [623, 143] width 589 height 26
type textarea "Pre guest email sent and couldn't get hold of her via phone"
click at [885, 165] on button "Add Comment" at bounding box center [893, 171] width 49 height 15
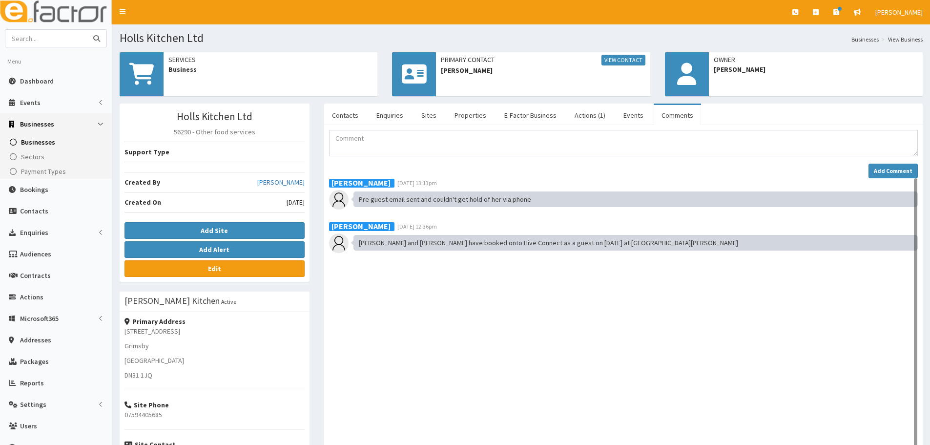
click at [63, 33] on input "text" at bounding box center [46, 38] width 82 height 17
paste input "Jungle Smash"
type input "Jungle Smash"
click at [87, 30] on button "submit" at bounding box center [97, 38] width 20 height 17
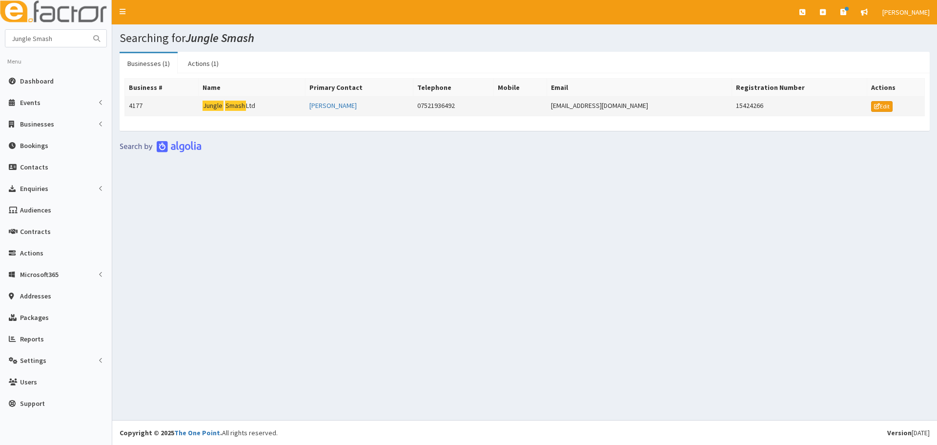
click at [238, 105] on mark "Smash" at bounding box center [235, 106] width 21 height 10
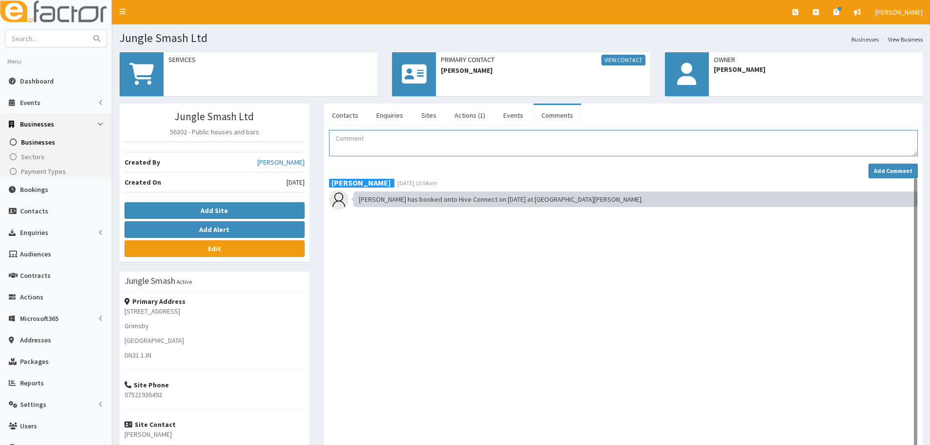
click at [437, 153] on textarea "Comment" at bounding box center [623, 143] width 589 height 26
click at [353, 119] on link "Contacts" at bounding box center [345, 115] width 42 height 21
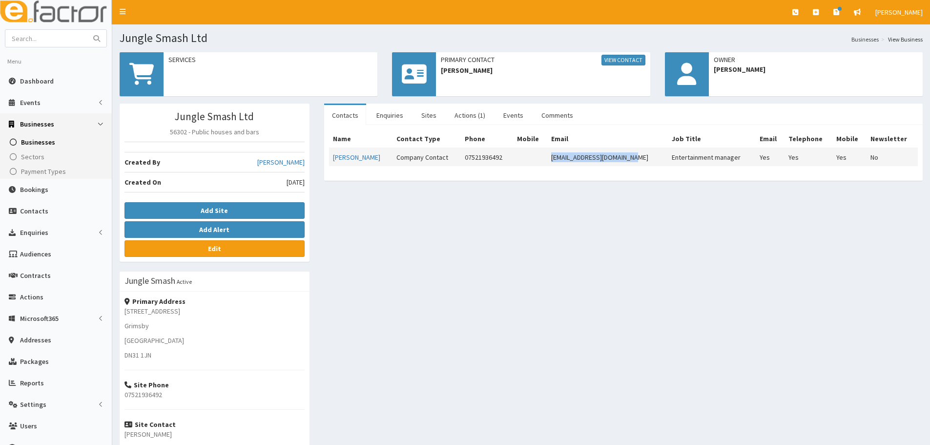
drag, startPoint x: 638, startPoint y: 157, endPoint x: 550, endPoint y: 160, distance: 87.9
click at [550, 160] on td "[EMAIL_ADDRESS][DOMAIN_NAME]" at bounding box center [607, 157] width 121 height 18
copy td "[EMAIL_ADDRESS][DOMAIN_NAME]"
click at [534, 113] on link "Comments" at bounding box center [557, 115] width 47 height 21
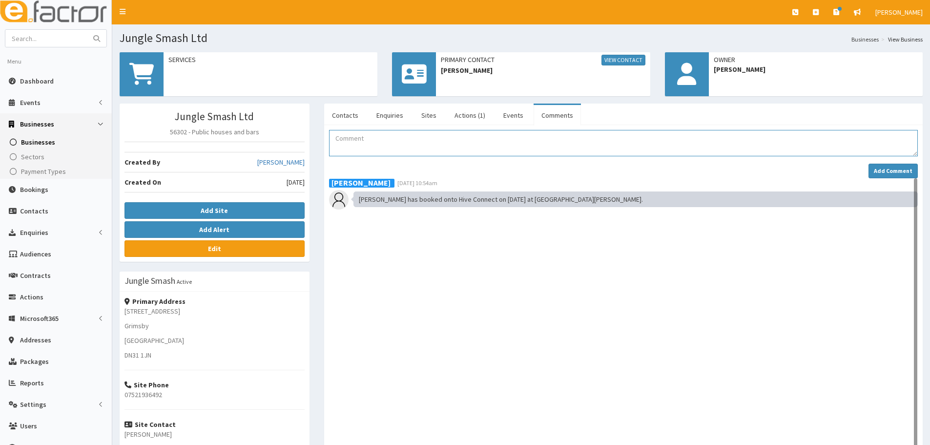
click at [448, 144] on textarea "Comment" at bounding box center [623, 143] width 589 height 26
type textarea "Pre Guest email sent"
click at [891, 175] on button "Add Comment" at bounding box center [893, 171] width 49 height 15
